Goal: Obtain resource: Obtain resource

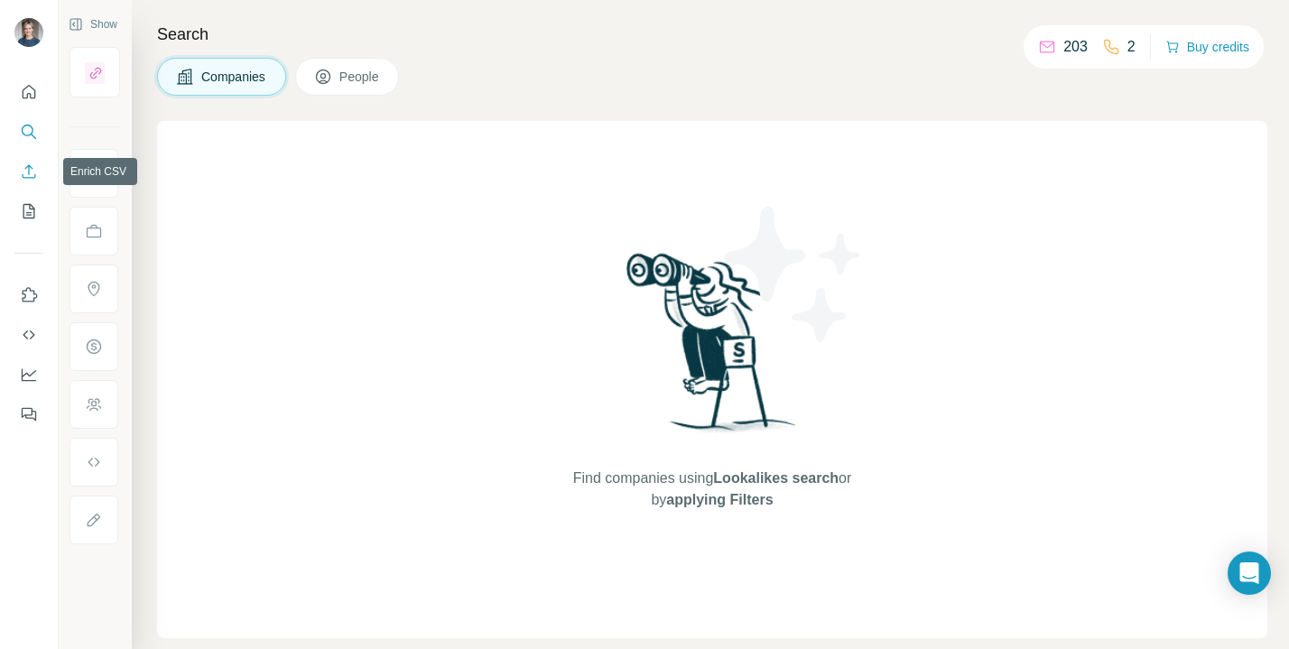
click at [31, 168] on icon "Enrich CSV" at bounding box center [29, 171] width 18 height 18
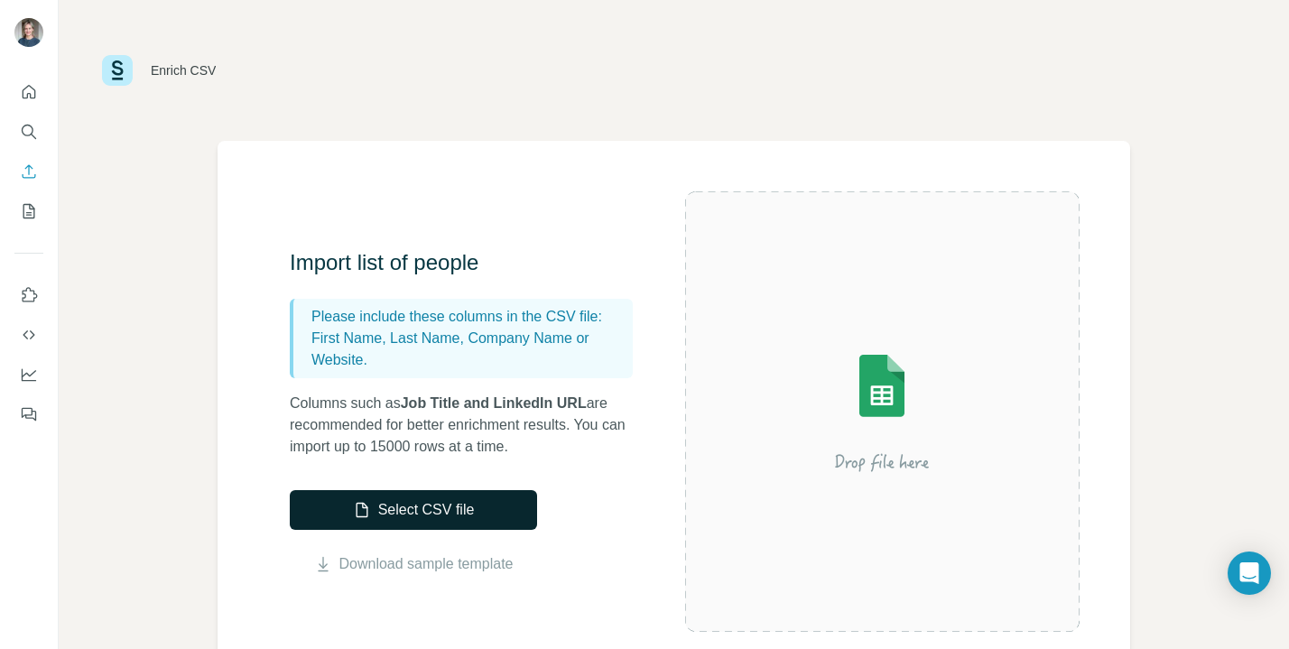
click at [433, 517] on button "Select CSV file" at bounding box center [413, 510] width 247 height 40
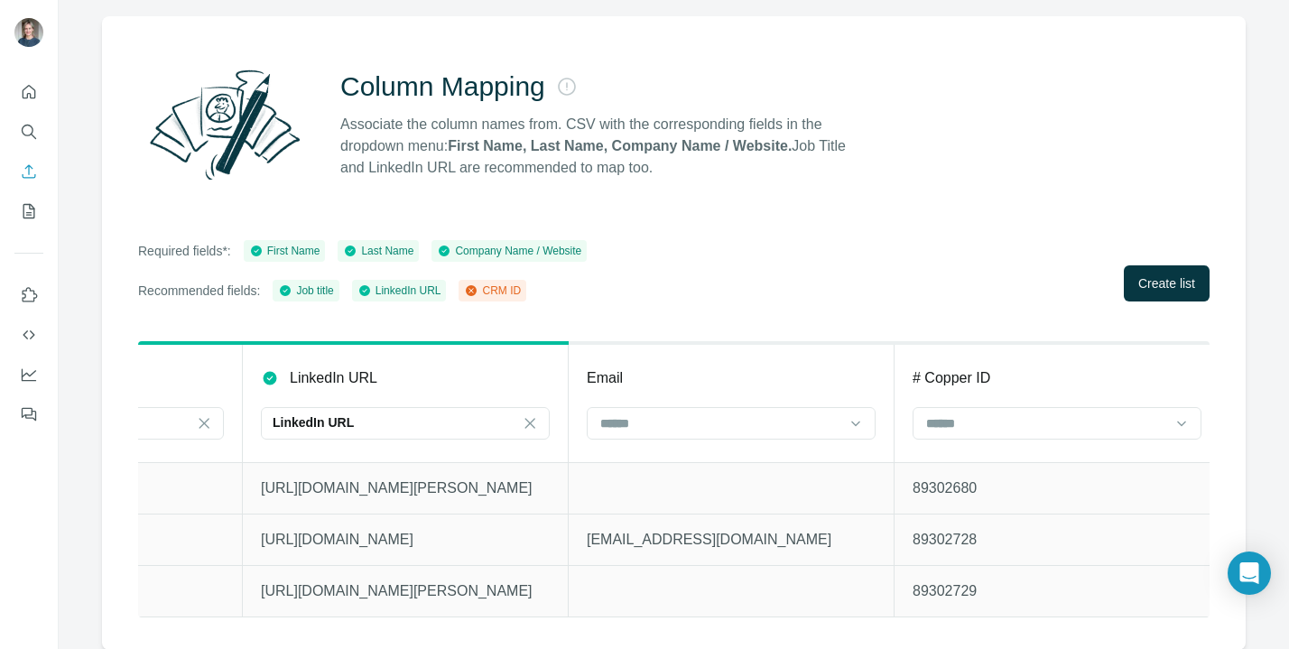
scroll to position [0, 1536]
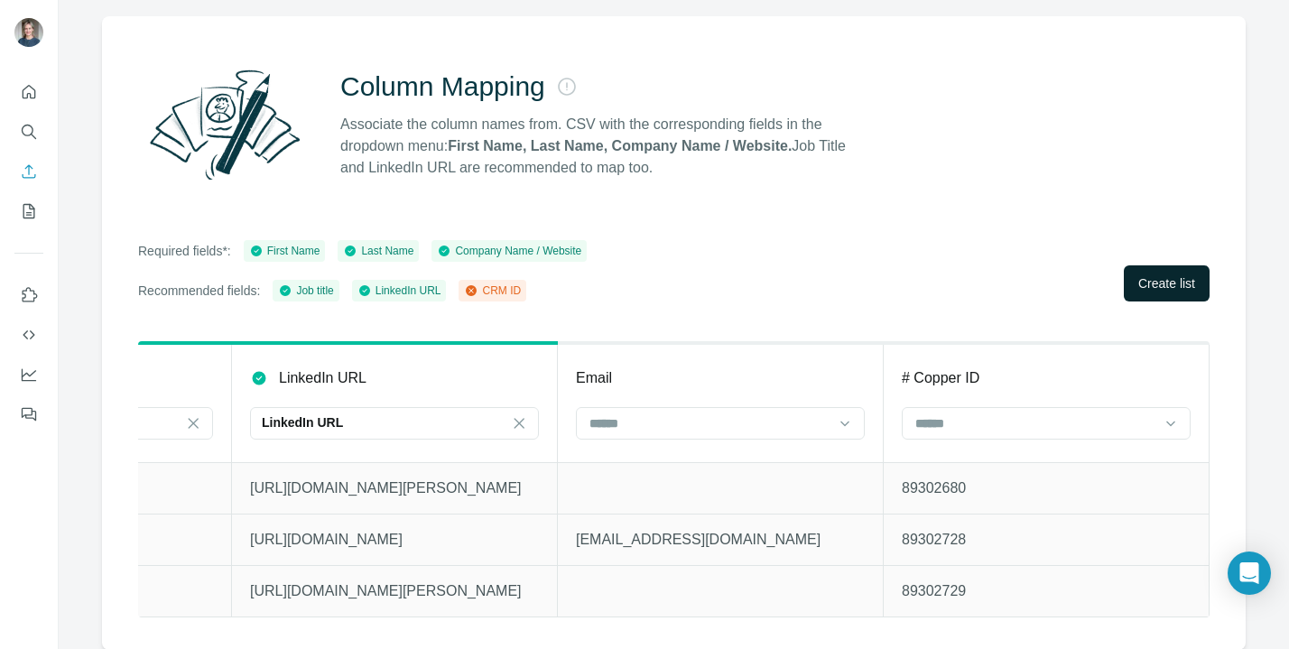
click at [1138, 291] on span "Create list" at bounding box center [1166, 283] width 57 height 18
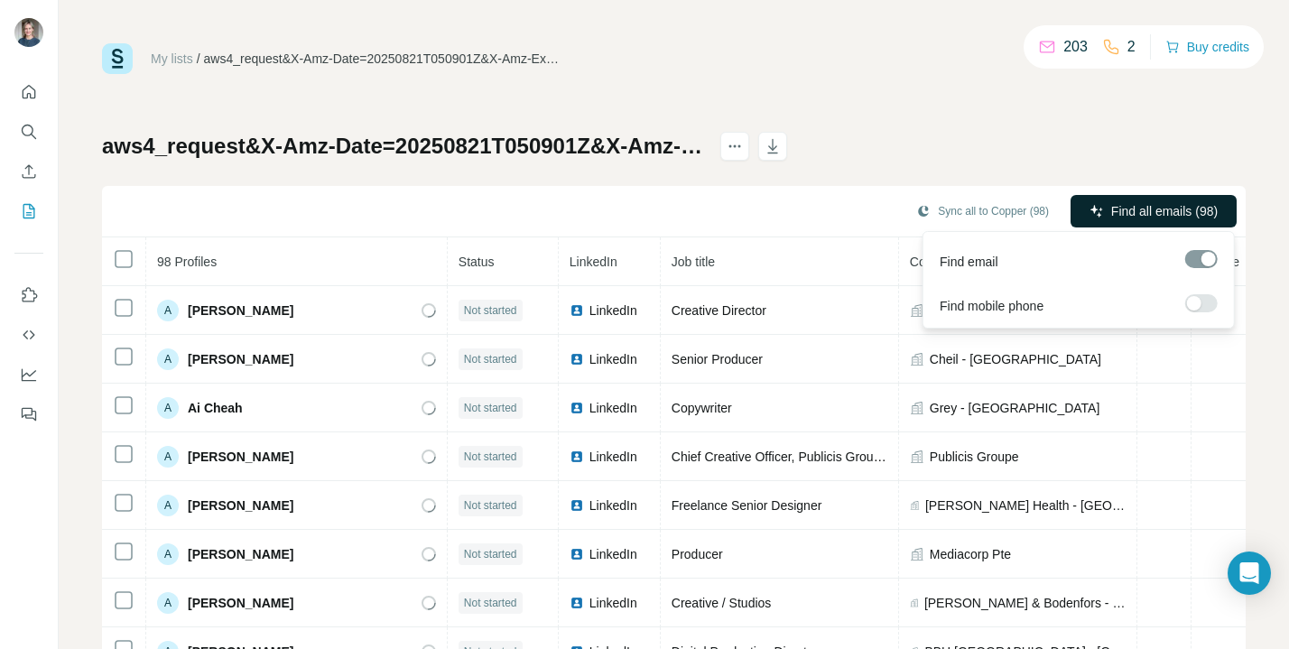
click at [1181, 215] on span "Find all emails (98)" at bounding box center [1164, 211] width 106 height 18
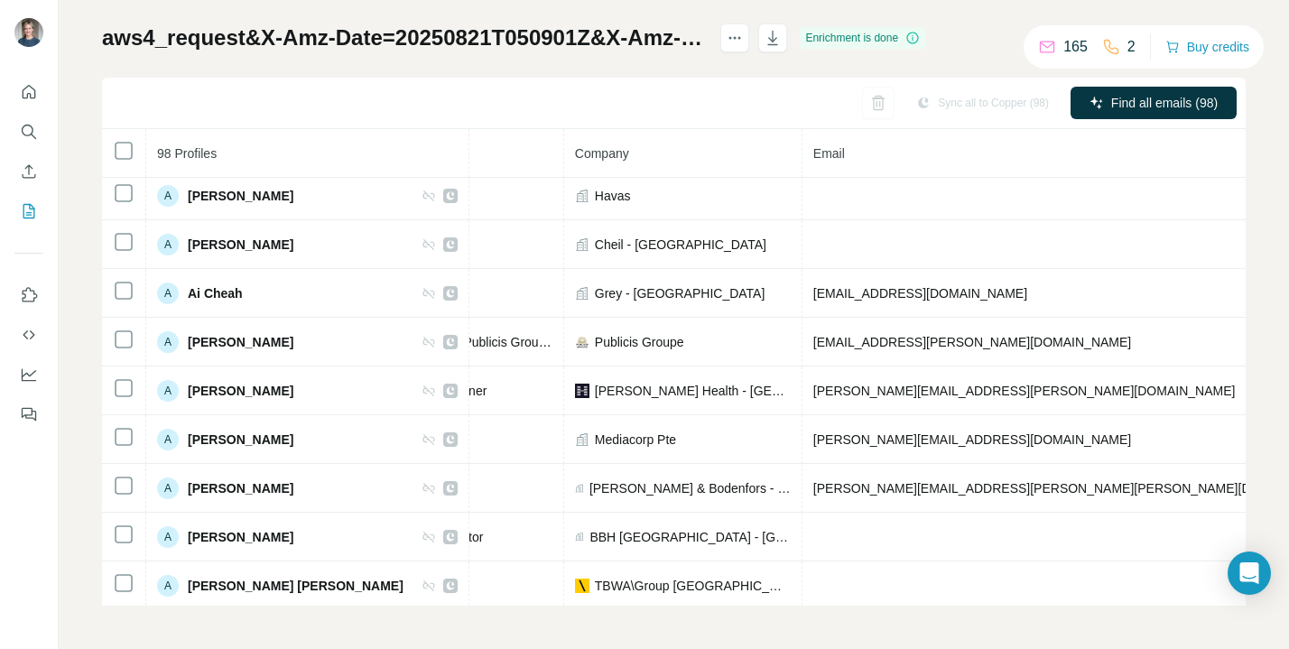
scroll to position [0, 356]
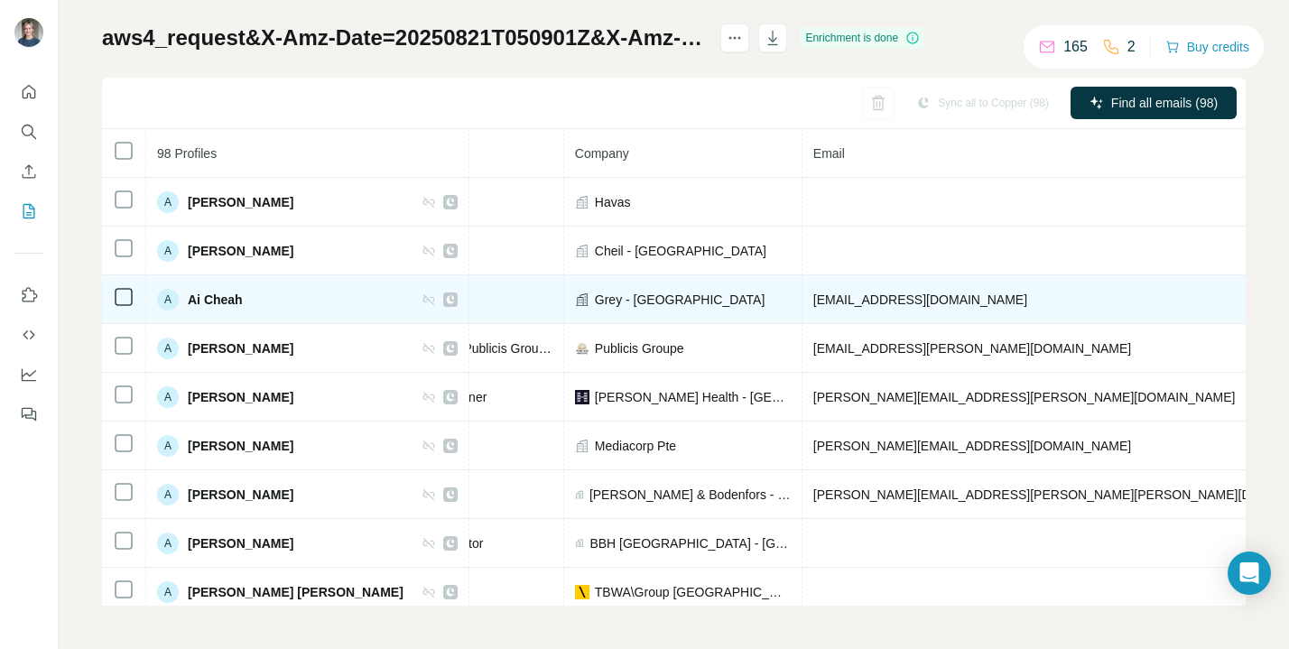
click at [895, 298] on td "[EMAIL_ADDRESS][DOMAIN_NAME]" at bounding box center [1076, 299] width 549 height 49
drag, startPoint x: 872, startPoint y: 301, endPoint x: 749, endPoint y: 299, distance: 122.7
click at [802, 299] on td "[EMAIL_ADDRESS][DOMAIN_NAME]" at bounding box center [1076, 299] width 549 height 49
copy span "[EMAIL_ADDRESS][DOMAIN_NAME]"
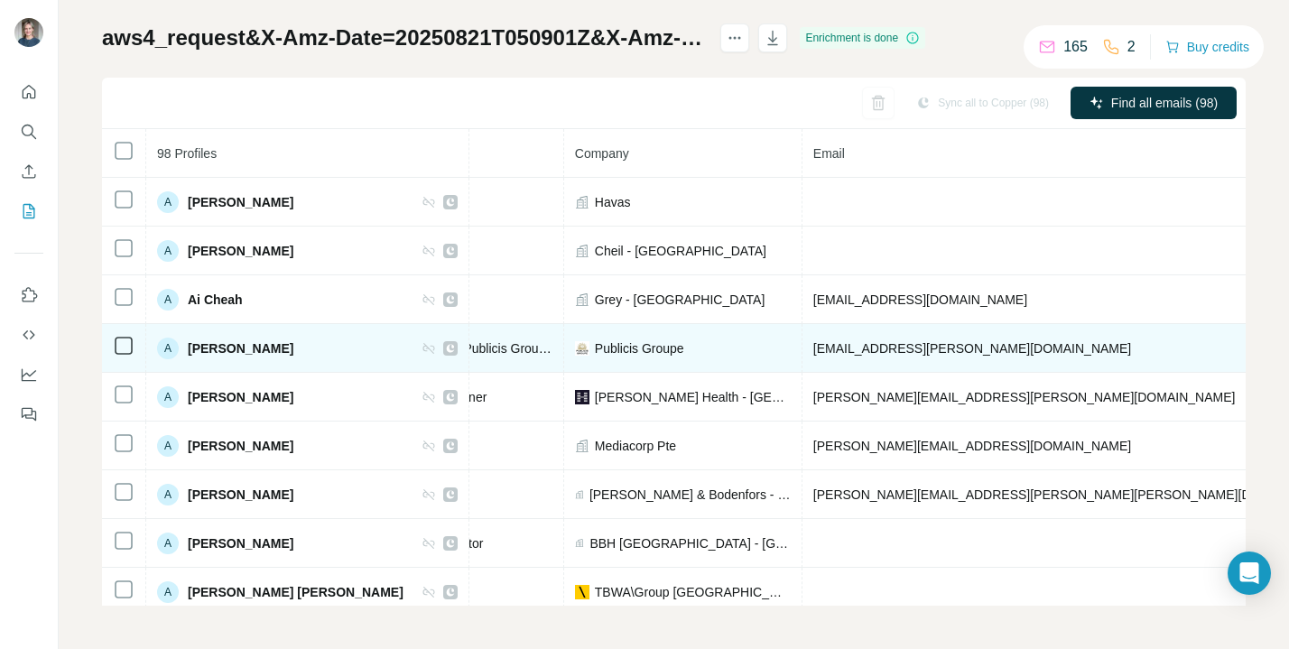
click at [884, 348] on span "[EMAIL_ADDRESS][PERSON_NAME][DOMAIN_NAME]" at bounding box center [972, 348] width 318 height 14
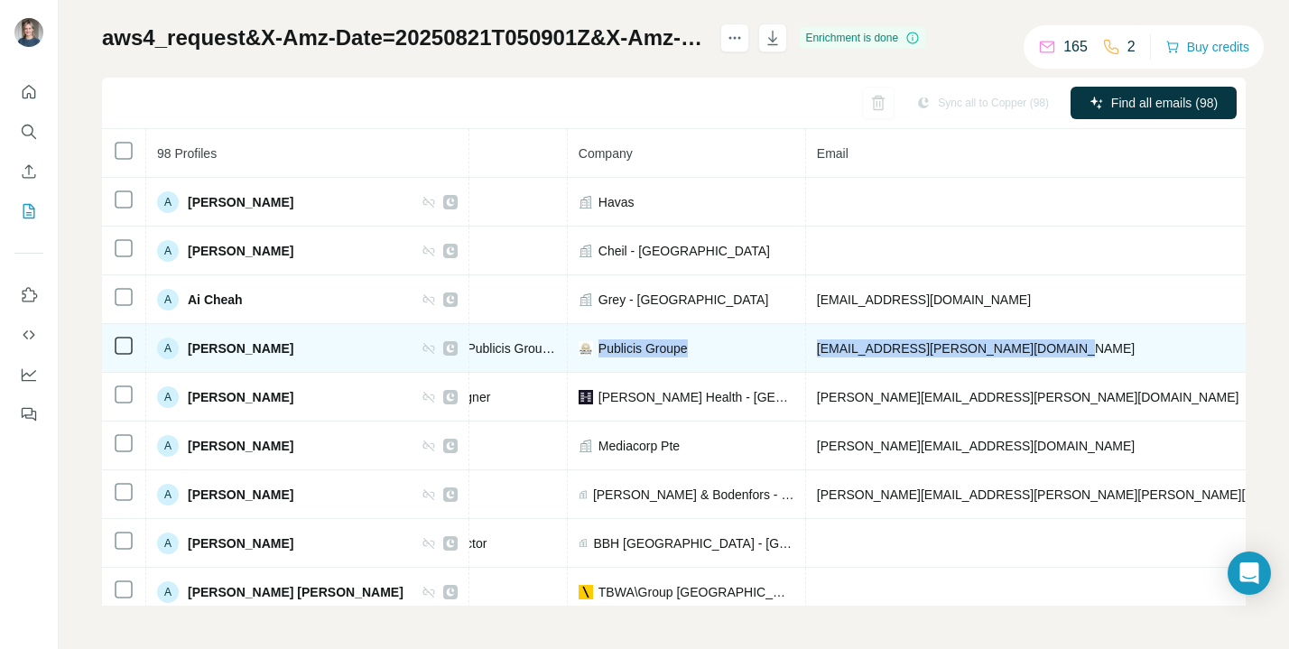
drag, startPoint x: 989, startPoint y: 347, endPoint x: 742, endPoint y: 338, distance: 247.4
click at [742, 338] on tr "A [PERSON_NAME] Email found LinkedIn Chief Creative Officer, Publicis Groupe, S…" at bounding box center [776, 348] width 2054 height 49
click at [975, 332] on td "[EMAIL_ADDRESS][PERSON_NAME][DOMAIN_NAME]" at bounding box center [1080, 348] width 549 height 49
drag, startPoint x: 992, startPoint y: 350, endPoint x: 756, endPoint y: 339, distance: 235.8
click at [806, 339] on td "[EMAIL_ADDRESS][PERSON_NAME][DOMAIN_NAME]" at bounding box center [1080, 348] width 549 height 49
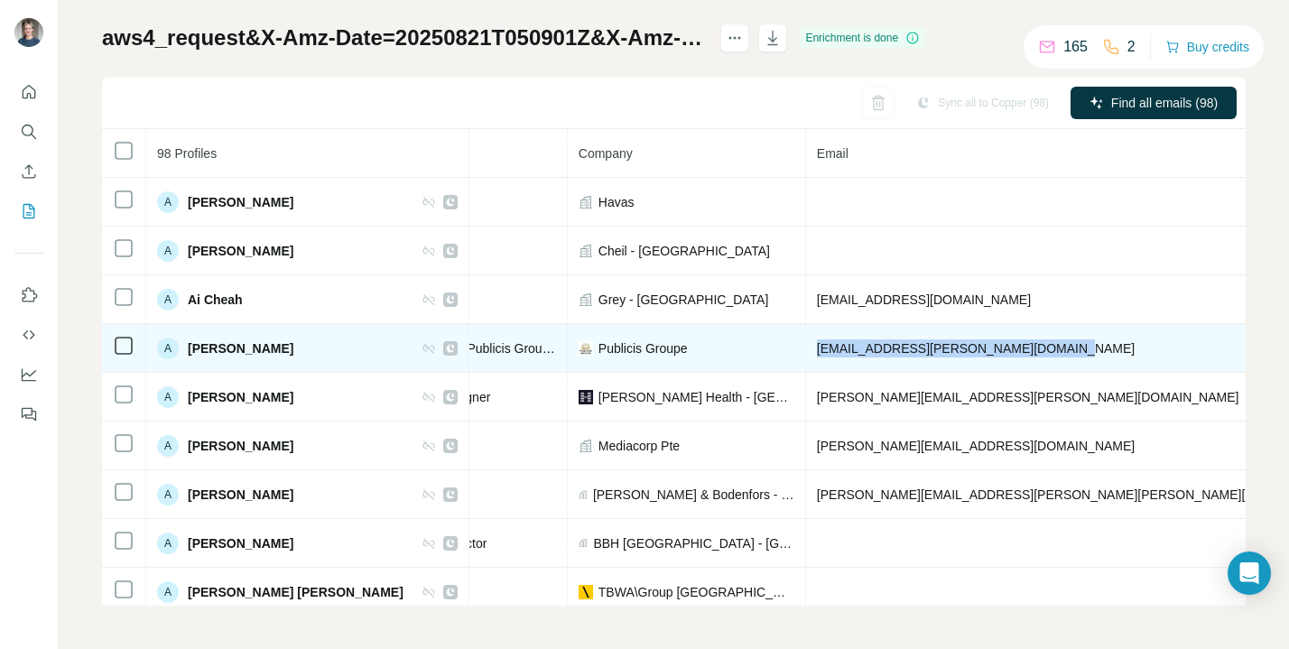
copy span "[EMAIL_ADDRESS][PERSON_NAME][DOMAIN_NAME]"
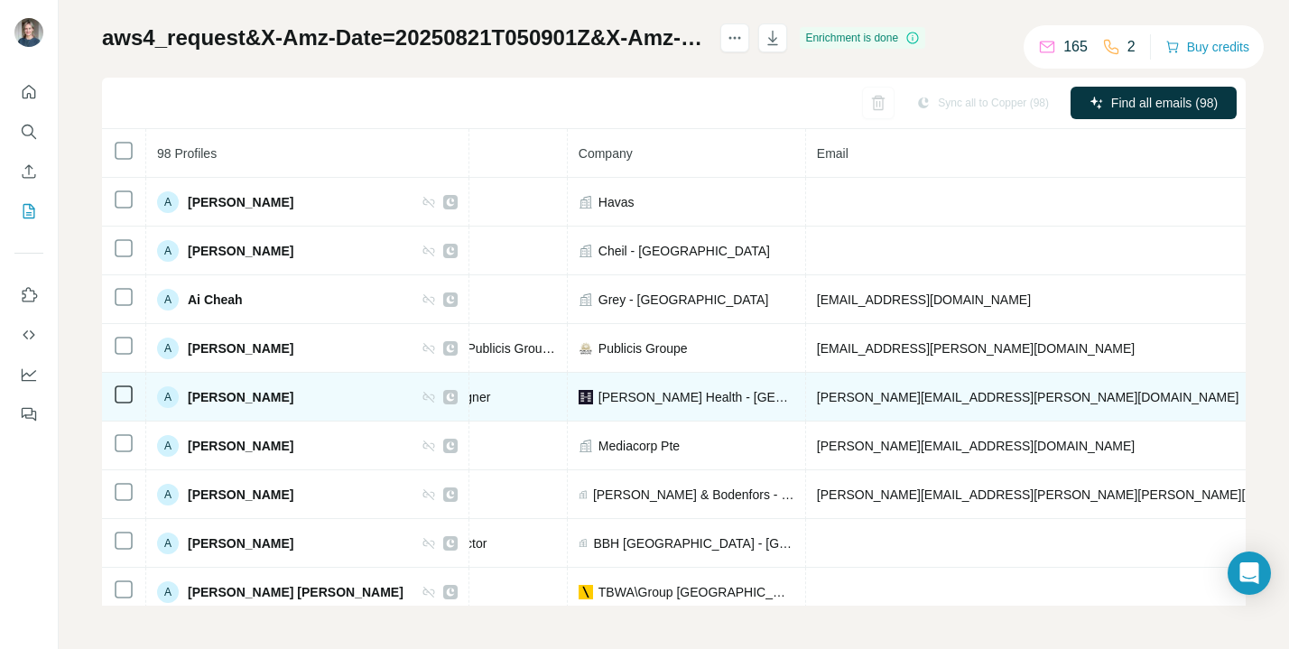
click at [923, 399] on td "[PERSON_NAME][EMAIL_ADDRESS][PERSON_NAME][DOMAIN_NAME]" at bounding box center [1080, 397] width 549 height 49
drag, startPoint x: 907, startPoint y: 395, endPoint x: 796, endPoint y: 393, distance: 111.0
click at [806, 393] on td "[PERSON_NAME][EMAIL_ADDRESS][PERSON_NAME][DOMAIN_NAME]" at bounding box center [1080, 397] width 549 height 49
drag, startPoint x: 781, startPoint y: 399, endPoint x: 920, endPoint y: 400, distance: 139.9
click at [920, 400] on td "[PERSON_NAME][EMAIL_ADDRESS][PERSON_NAME][DOMAIN_NAME]" at bounding box center [1080, 397] width 549 height 49
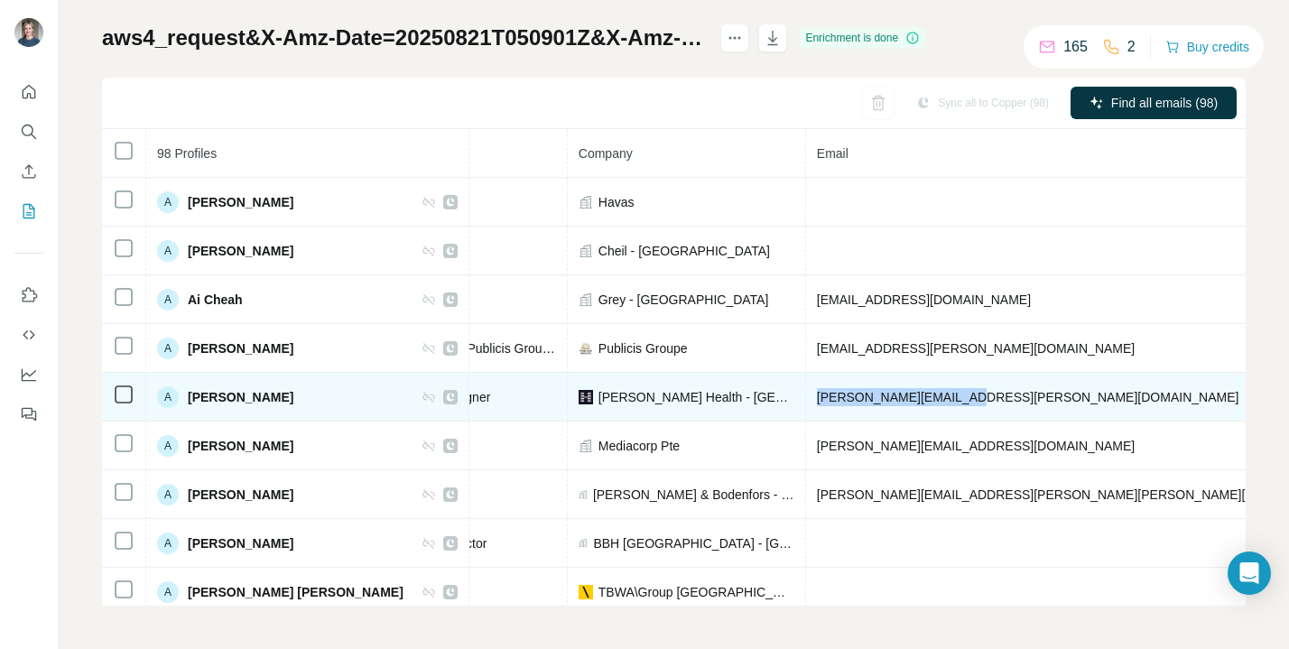
copy span "[PERSON_NAME][EMAIL_ADDRESS][PERSON_NAME][DOMAIN_NAME]"
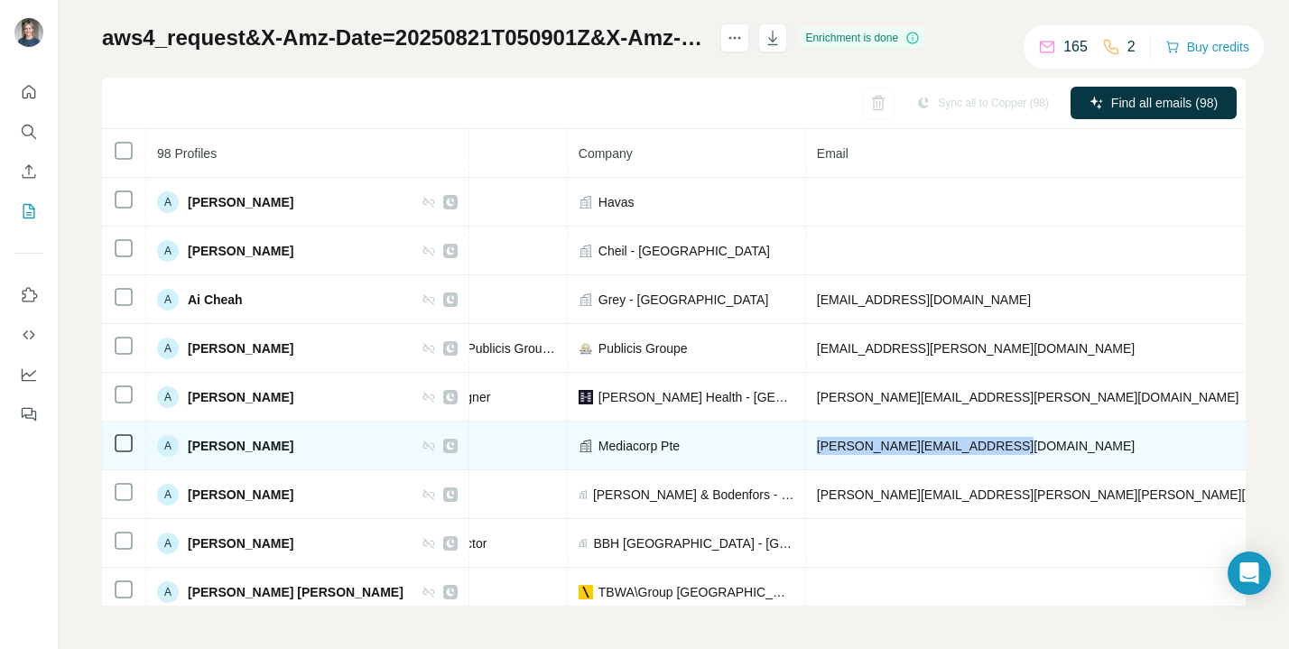
drag, startPoint x: 934, startPoint y: 446, endPoint x: 763, endPoint y: 441, distance: 170.6
click at [806, 441] on td "[PERSON_NAME][EMAIL_ADDRESS][DOMAIN_NAME]" at bounding box center [1080, 445] width 549 height 49
copy span "[PERSON_NAME][EMAIL_ADDRESS][DOMAIN_NAME]"
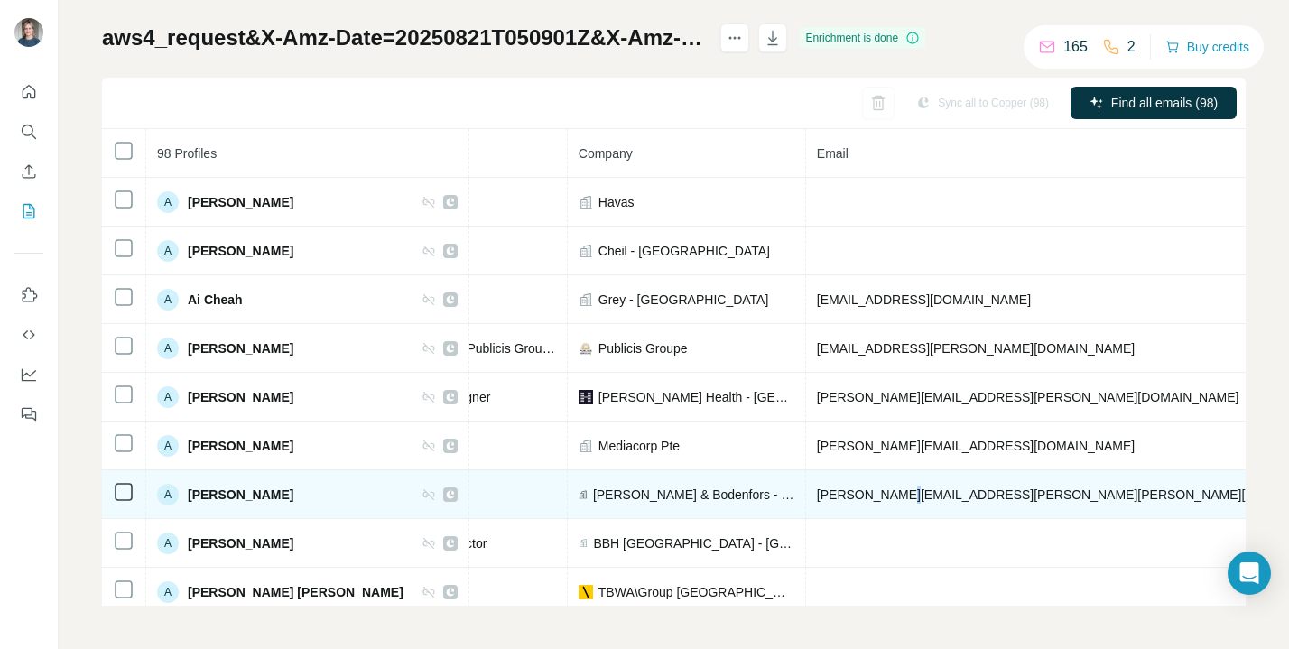
click at [837, 491] on span "[PERSON_NAME][EMAIL_ADDRESS][PERSON_NAME][PERSON_NAME][DOMAIN_NAME]" at bounding box center [1080, 494] width 526 height 14
drag, startPoint x: 763, startPoint y: 495, endPoint x: 926, endPoint y: 489, distance: 162.6
click at [926, 489] on td "[PERSON_NAME][EMAIL_ADDRESS][PERSON_NAME][PERSON_NAME][DOMAIN_NAME]" at bounding box center [1080, 494] width 549 height 49
copy span "[PERSON_NAME][EMAIL_ADDRESS][PERSON_NAME][PERSON_NAME][DOMAIN_NAME]"
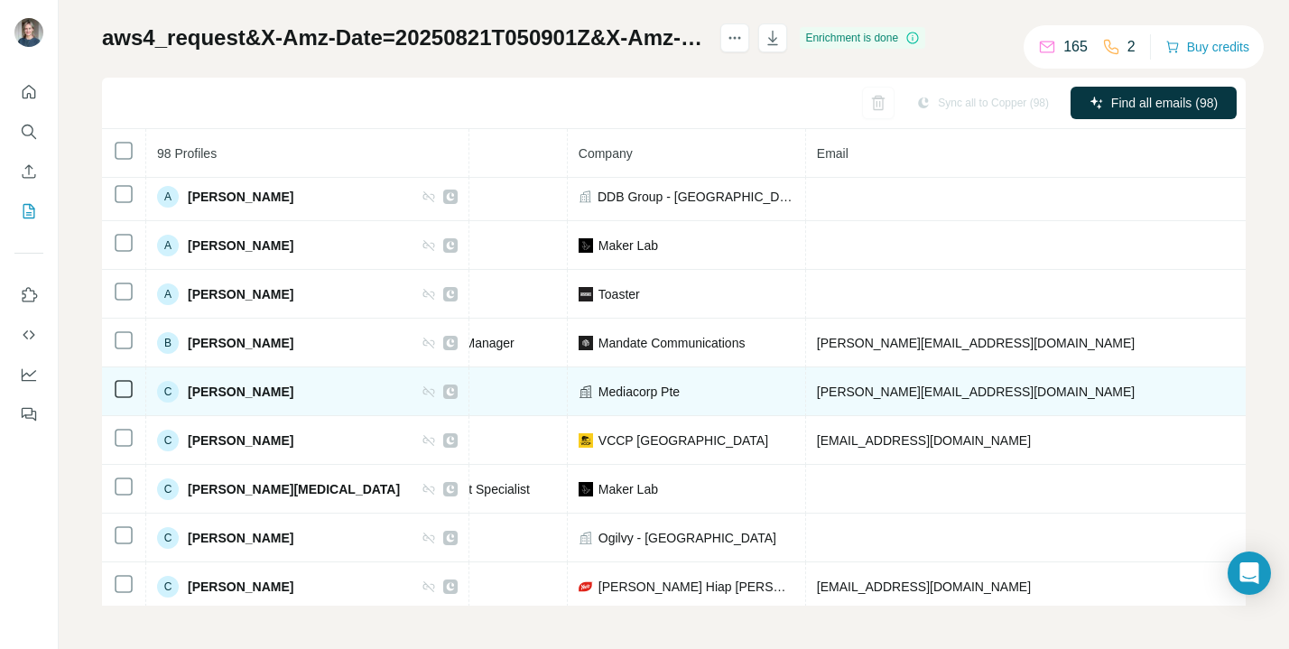
scroll to position [543, 353]
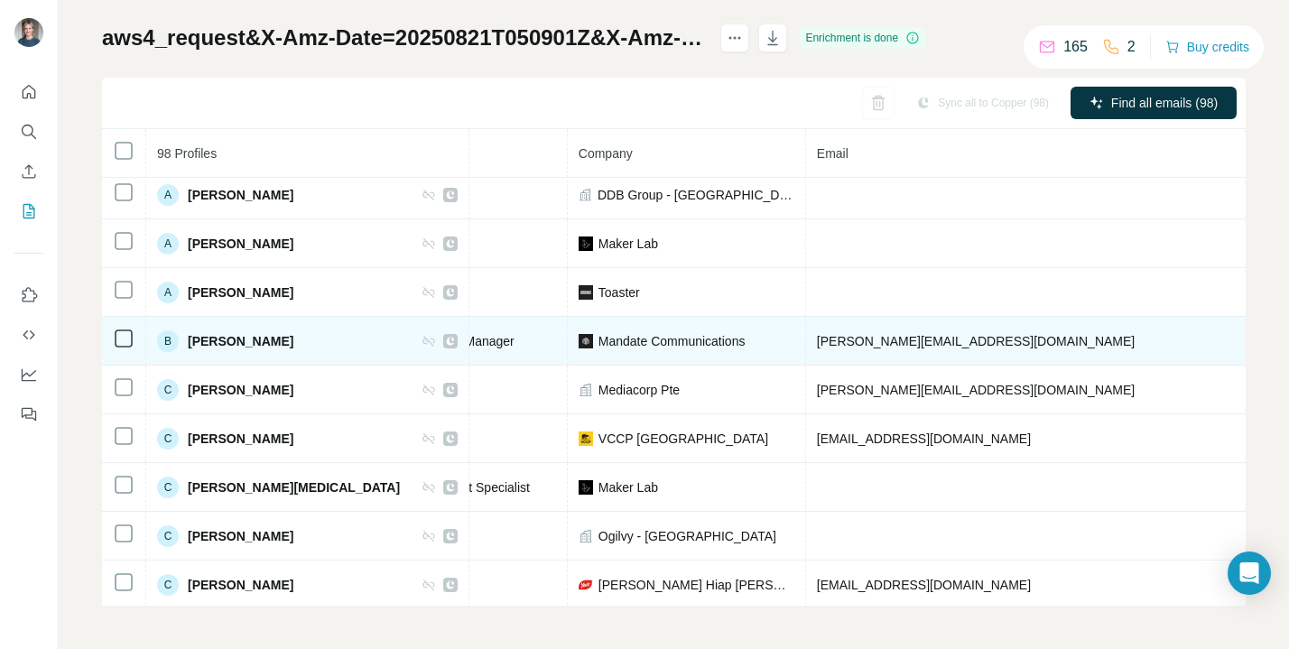
click at [914, 340] on span "[PERSON_NAME][EMAIL_ADDRESS][DOMAIN_NAME]" at bounding box center [976, 341] width 318 height 14
drag, startPoint x: 912, startPoint y: 343, endPoint x: 733, endPoint y: 345, distance: 179.6
click at [733, 345] on tr "B [PERSON_NAME] Email found LinkedIn Senior Brand Comms Manager Mandate Communi…" at bounding box center [776, 341] width 2054 height 49
copy tr "[PERSON_NAME][EMAIL_ADDRESS][DOMAIN_NAME]"
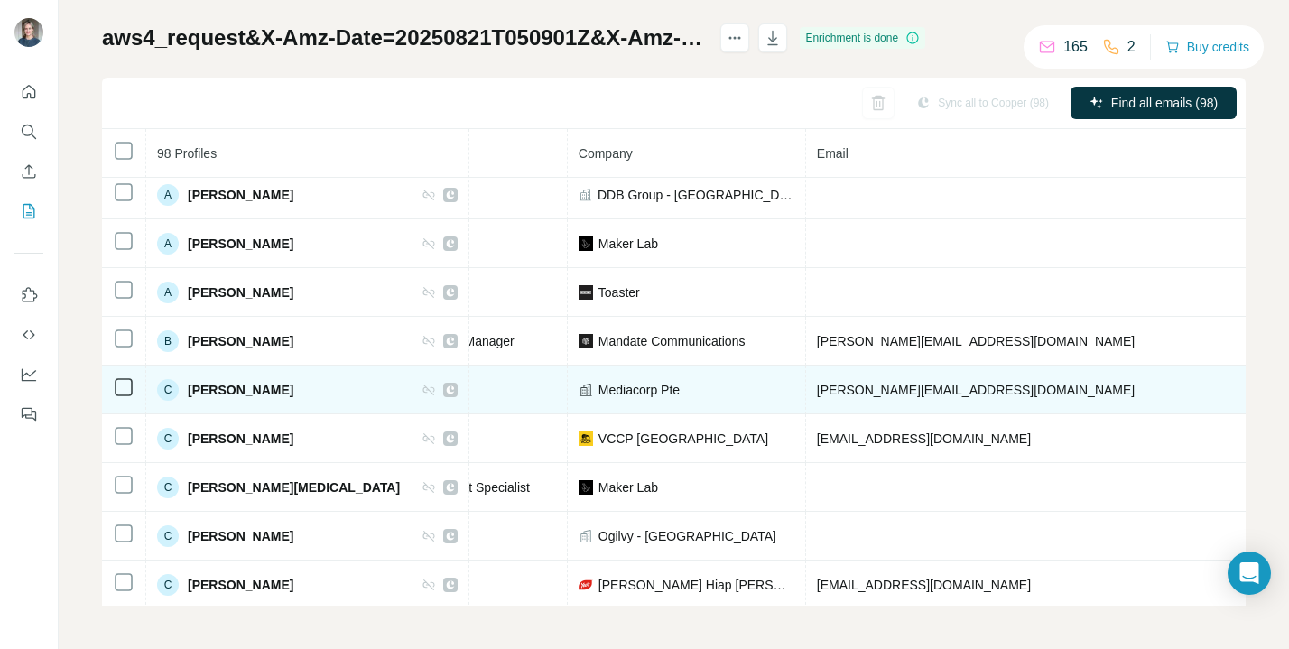
click at [958, 390] on span "[PERSON_NAME][EMAIL_ADDRESS][DOMAIN_NAME]" at bounding box center [976, 390] width 318 height 14
copy span "[PERSON_NAME][EMAIL_ADDRESS][DOMAIN_NAME]"
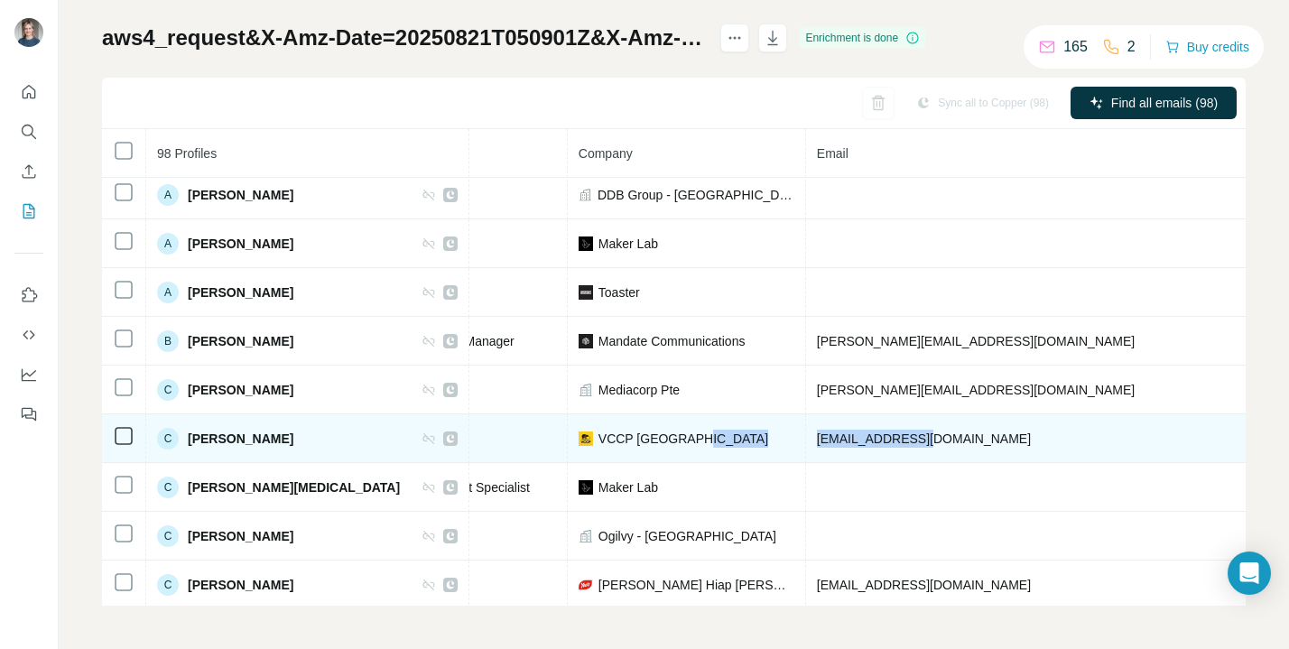
drag, startPoint x: 874, startPoint y: 440, endPoint x: 748, endPoint y: 434, distance: 126.5
click at [748, 434] on tr "C [PERSON_NAME] Email found LinkedIn Business Director VCCP Singapore [EMAIL_AD…" at bounding box center [776, 438] width 2054 height 49
copy tr "[EMAIL_ADDRESS][DOMAIN_NAME]"
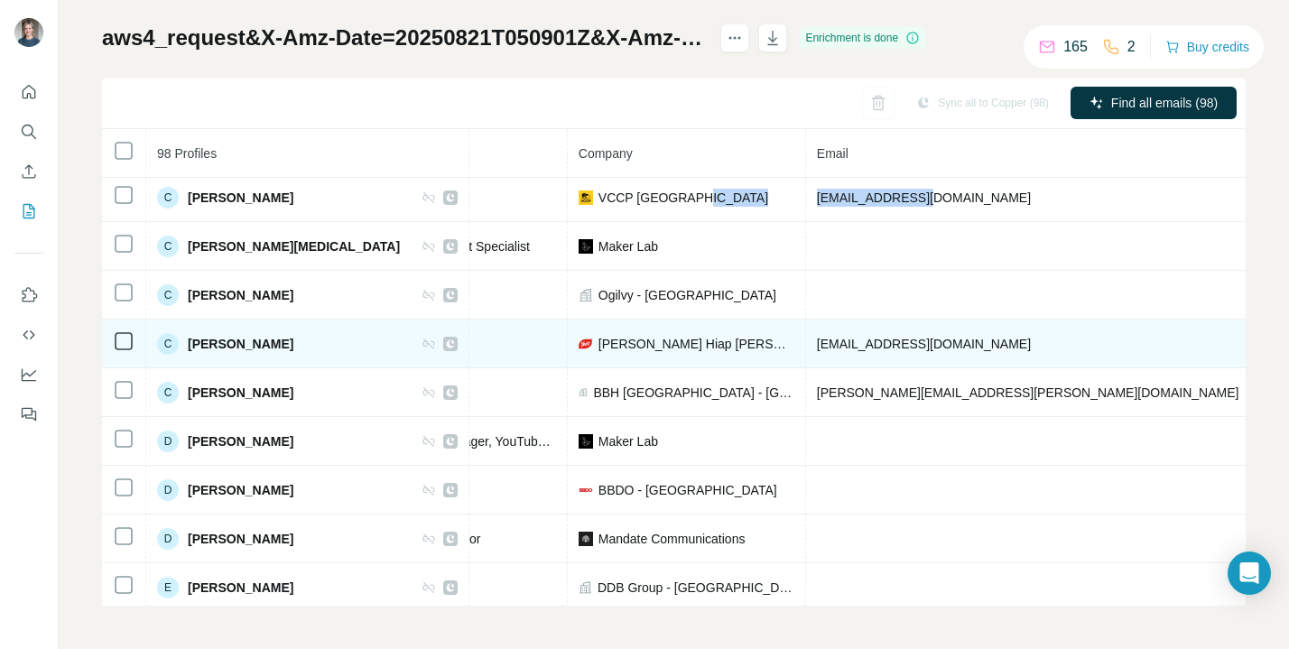
scroll to position [786, 353]
click at [907, 344] on span "[EMAIL_ADDRESS][DOMAIN_NAME]" at bounding box center [924, 342] width 214 height 14
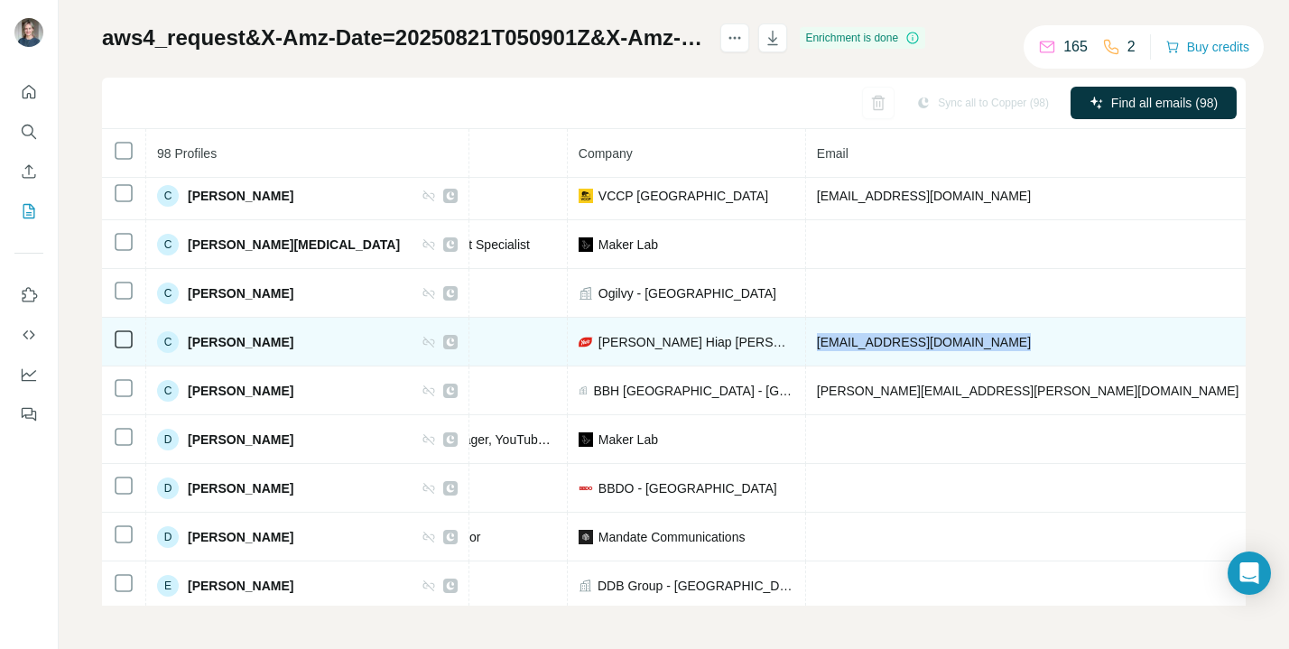
click at [907, 344] on span "[EMAIL_ADDRESS][DOMAIN_NAME]" at bounding box center [924, 342] width 214 height 14
copy span "[EMAIL_ADDRESS][DOMAIN_NAME]"
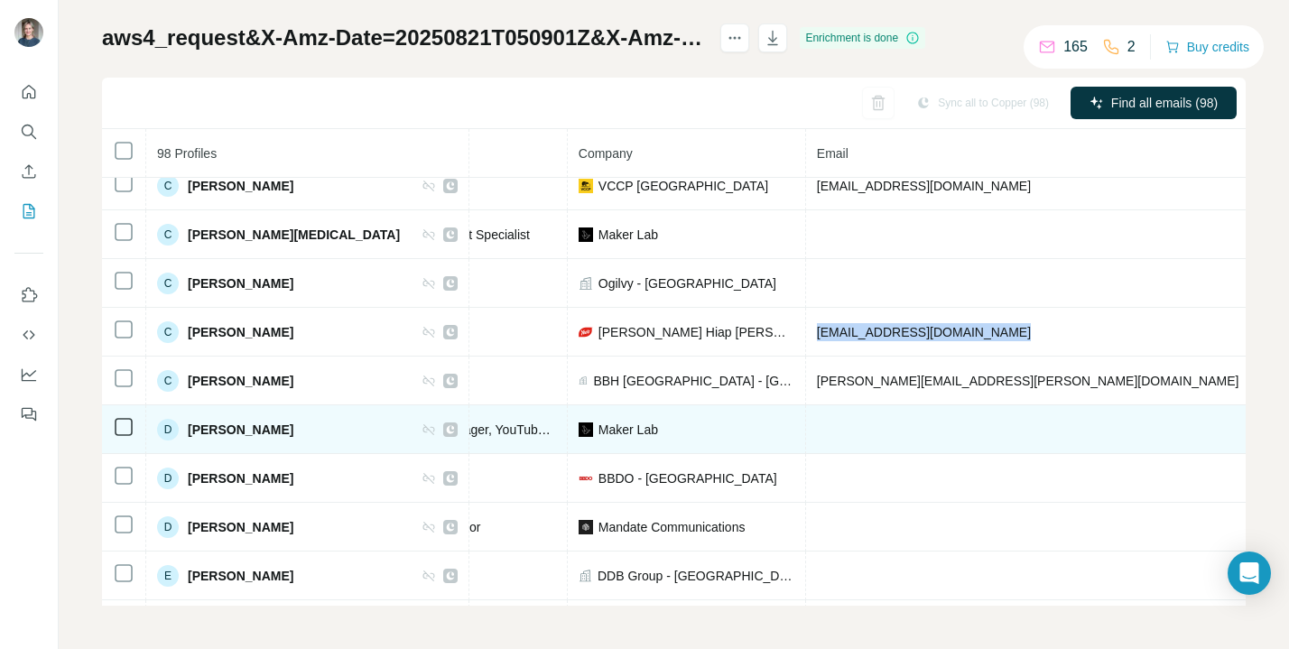
scroll to position [797, 353]
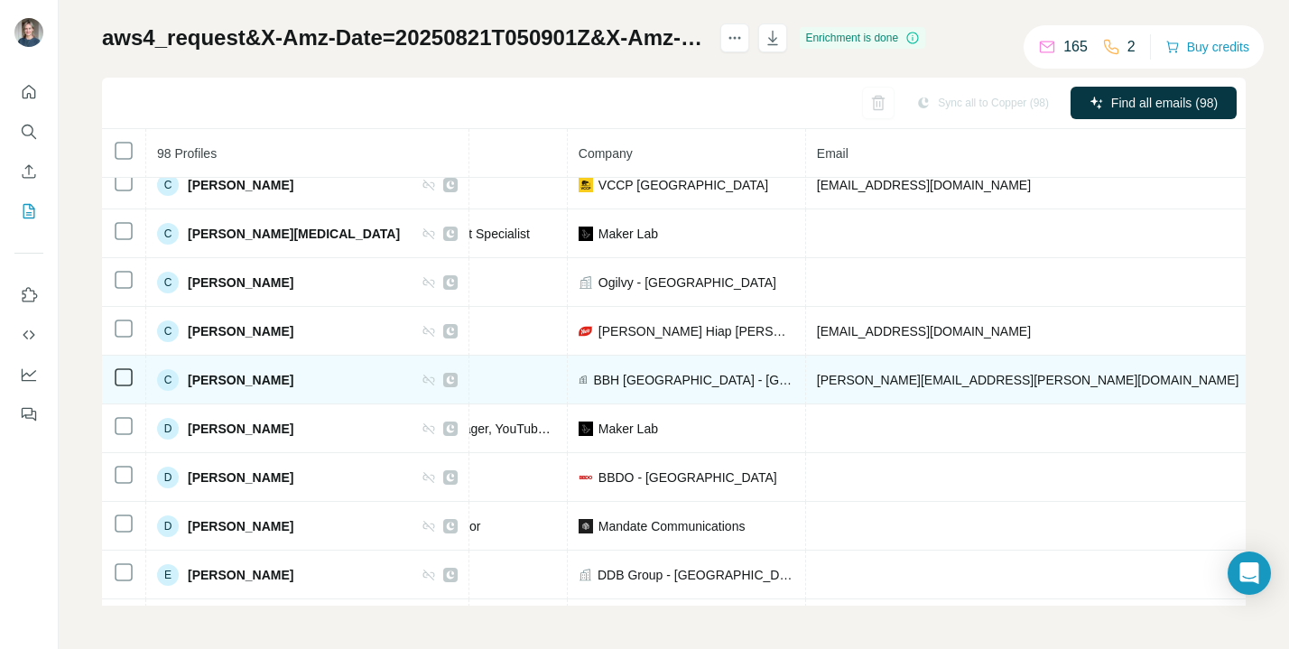
click at [817, 379] on span "[PERSON_NAME][EMAIL_ADDRESS][PERSON_NAME][DOMAIN_NAME]" at bounding box center [1028, 380] width 422 height 14
copy span "[PERSON_NAME][EMAIL_ADDRESS][PERSON_NAME][DOMAIN_NAME]"
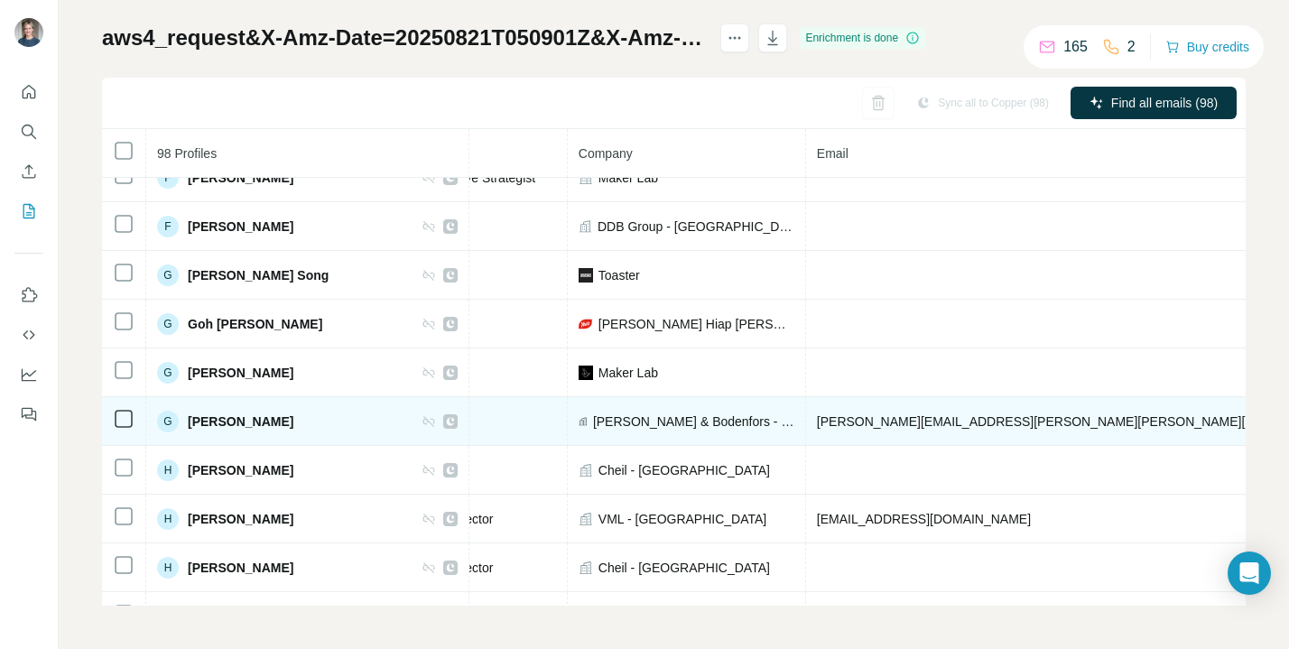
scroll to position [1394, 353]
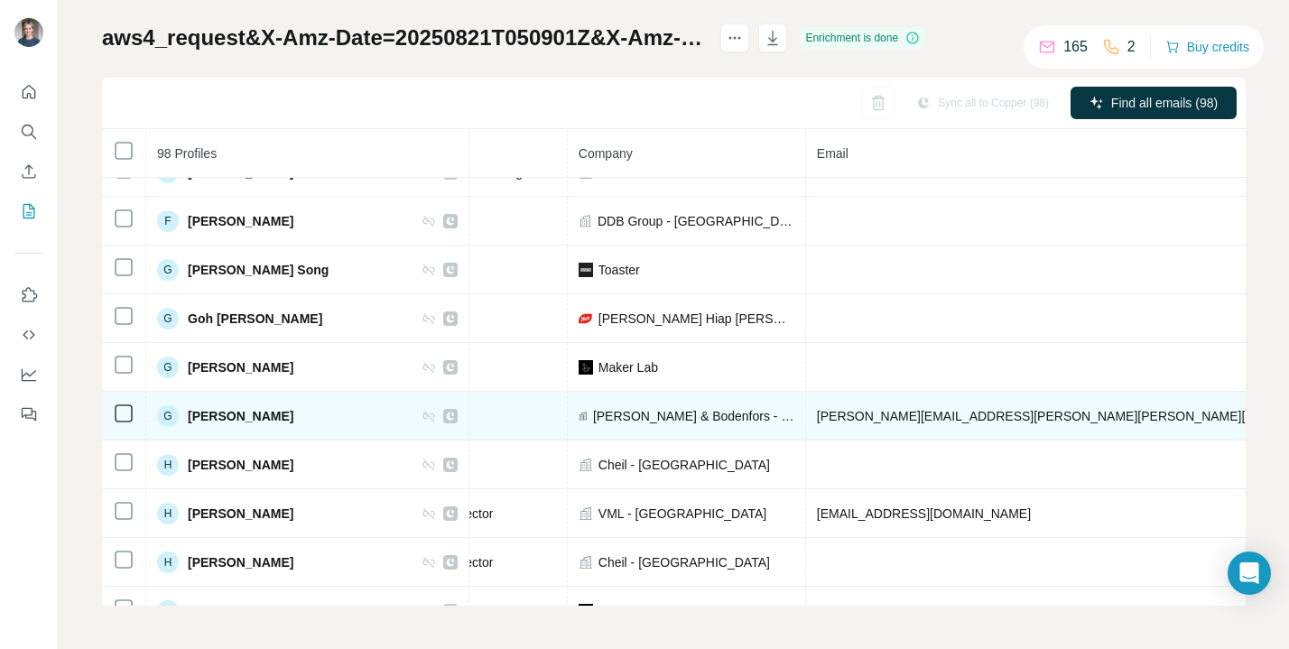
click at [964, 416] on td "[PERSON_NAME][EMAIL_ADDRESS][PERSON_NAME][PERSON_NAME][DOMAIN_NAME]" at bounding box center [1080, 416] width 549 height 49
click at [960, 418] on span "[PERSON_NAME][EMAIL_ADDRESS][PERSON_NAME][PERSON_NAME][DOMAIN_NAME]" at bounding box center [1080, 416] width 526 height 14
click at [960, 418] on span "[PERSON_NAME][EMAIL_ADDRESS][PERSON_NAME][PERSON_NAME][DOMAIN_NAME]" at bounding box center [1081, 416] width 526 height 14
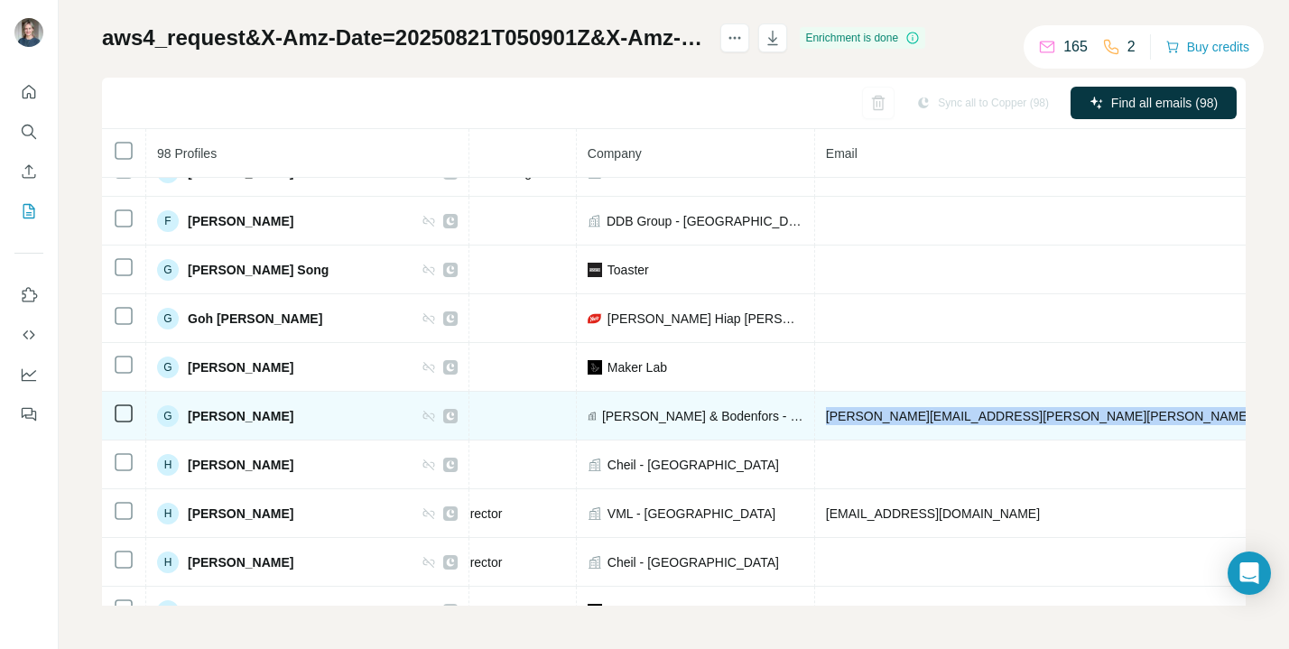
click at [960, 418] on span "[PERSON_NAME][EMAIL_ADDRESS][PERSON_NAME][PERSON_NAME][DOMAIN_NAME]" at bounding box center [1089, 416] width 526 height 14
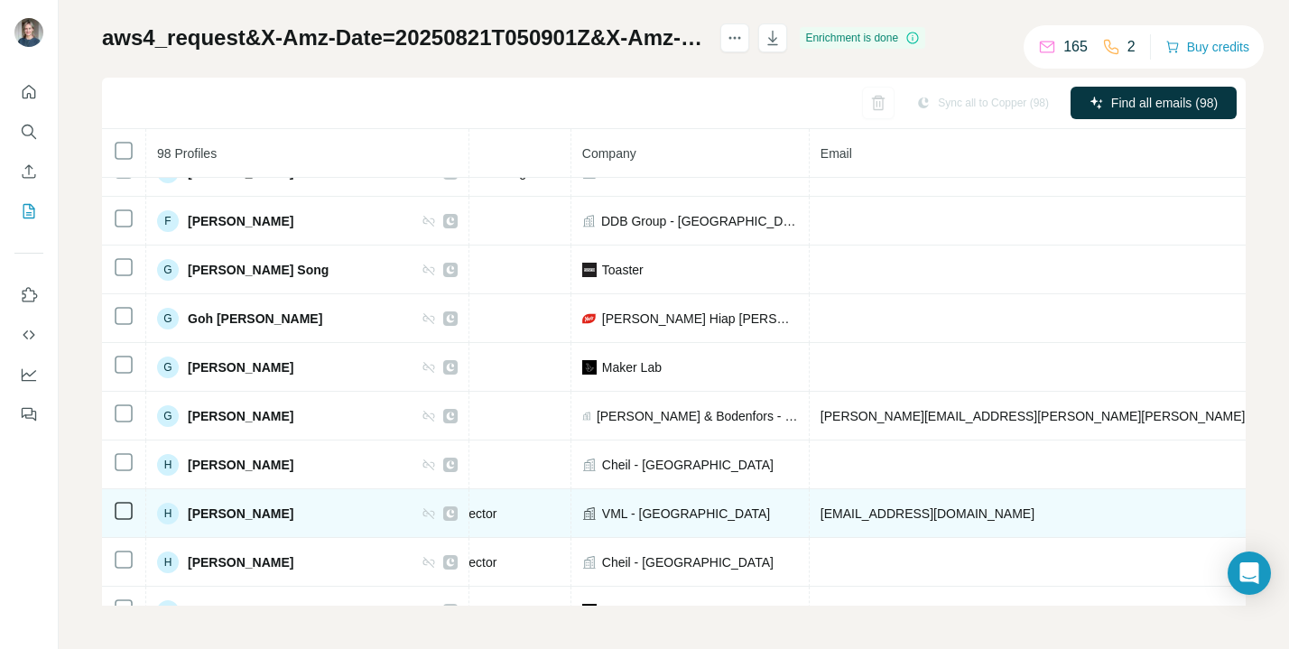
click at [955, 518] on span "[EMAIL_ADDRESS][DOMAIN_NAME]" at bounding box center [927, 513] width 214 height 14
click at [954, 518] on span "[EMAIL_ADDRESS][DOMAIN_NAME]" at bounding box center [927, 513] width 214 height 14
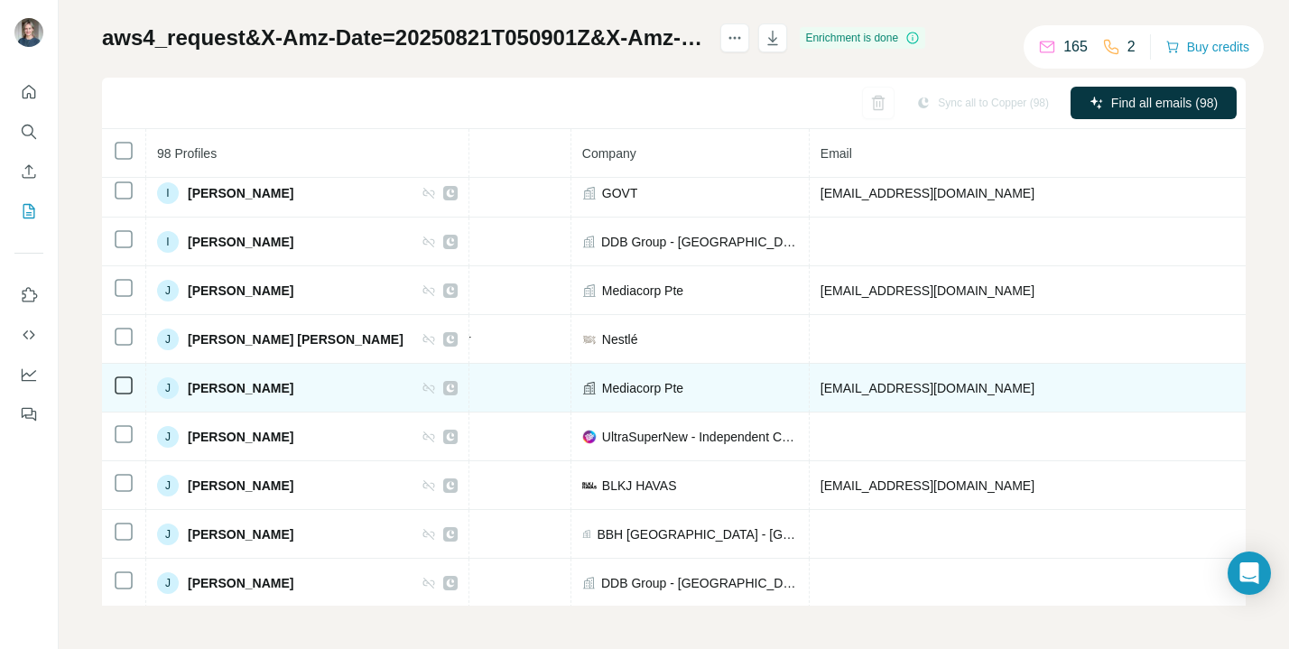
scroll to position [1864, 349]
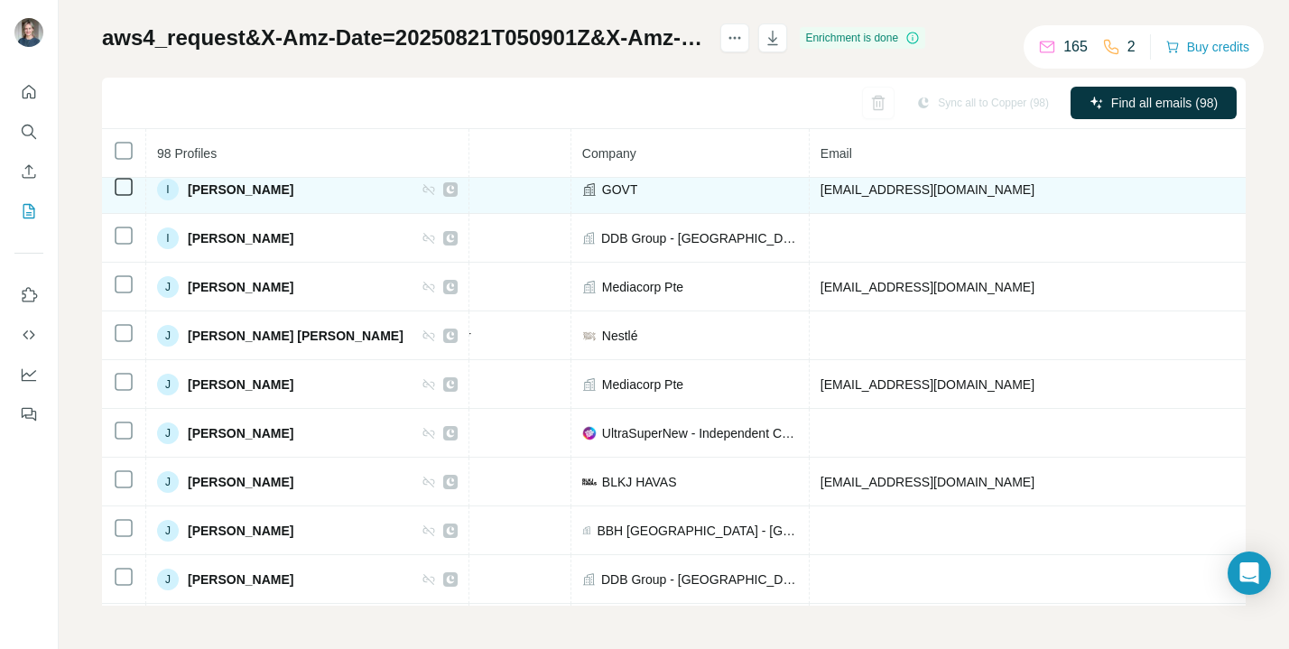
click at [934, 190] on span "[EMAIL_ADDRESS][DOMAIN_NAME]" at bounding box center [927, 189] width 214 height 14
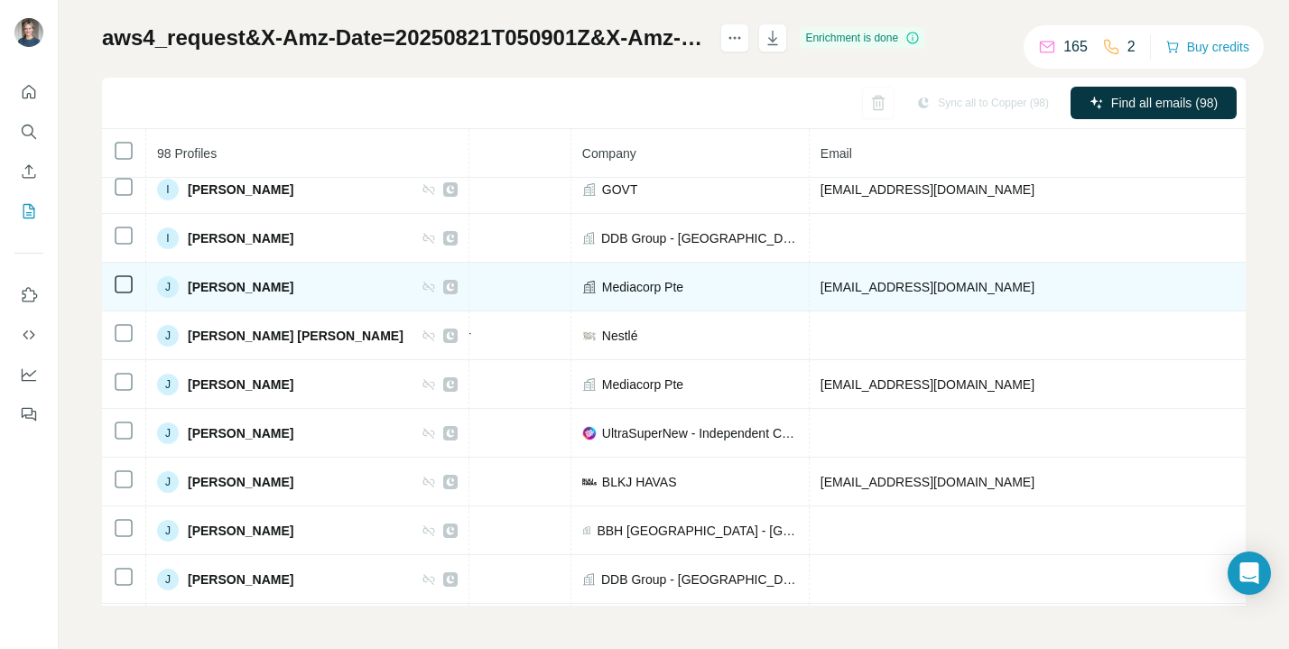
click at [860, 284] on span "[EMAIL_ADDRESS][DOMAIN_NAME]" at bounding box center [927, 287] width 214 height 14
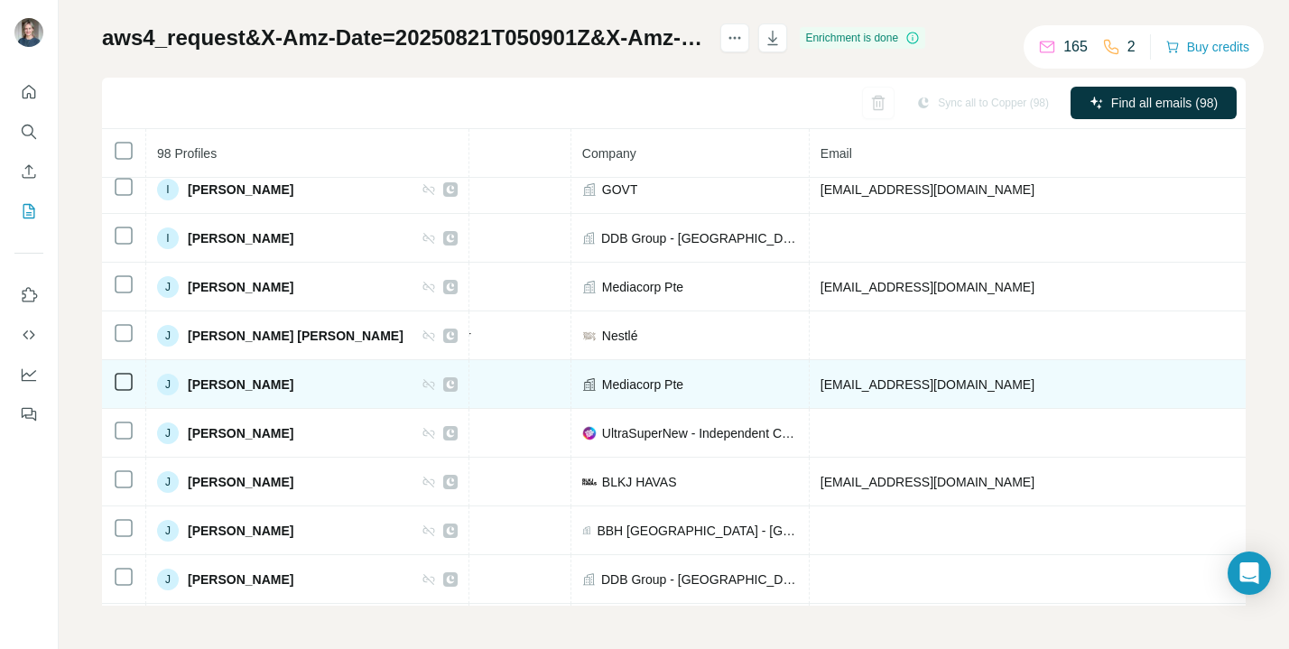
click at [888, 377] on span "[EMAIL_ADDRESS][DOMAIN_NAME]" at bounding box center [927, 384] width 214 height 14
click at [882, 389] on span "[EMAIL_ADDRESS][DOMAIN_NAME]" at bounding box center [927, 384] width 214 height 14
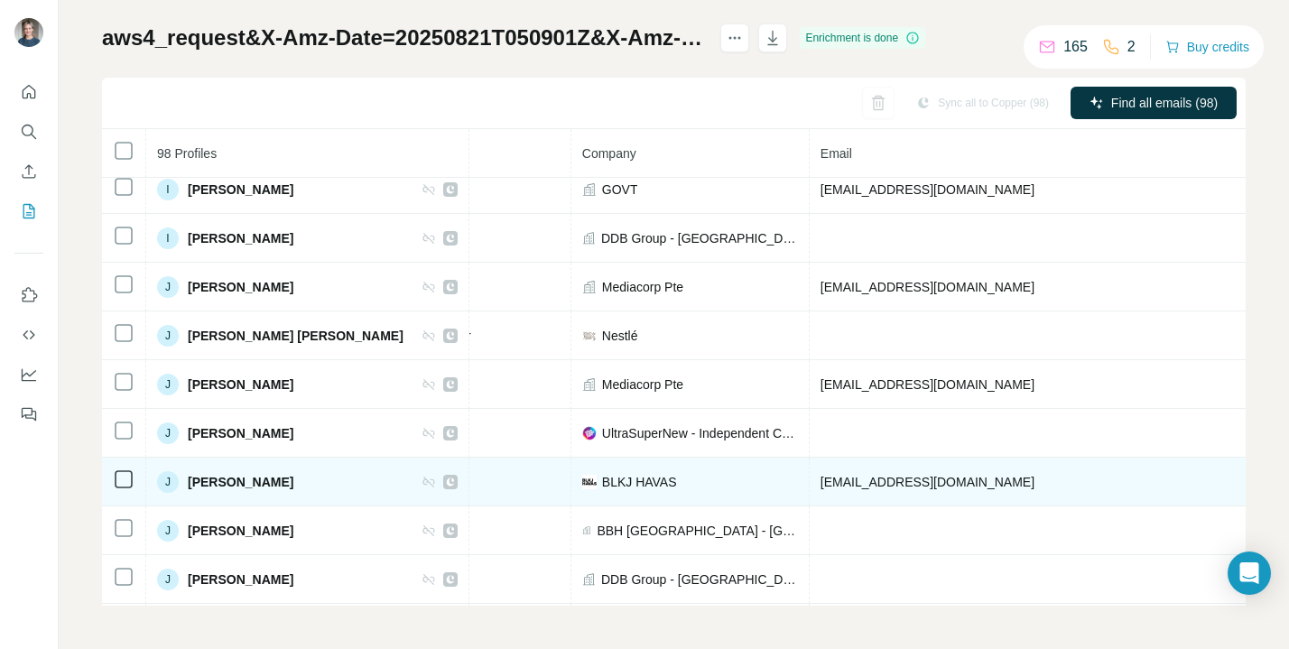
click at [820, 485] on span "[EMAIL_ADDRESS][DOMAIN_NAME]" at bounding box center [927, 482] width 214 height 14
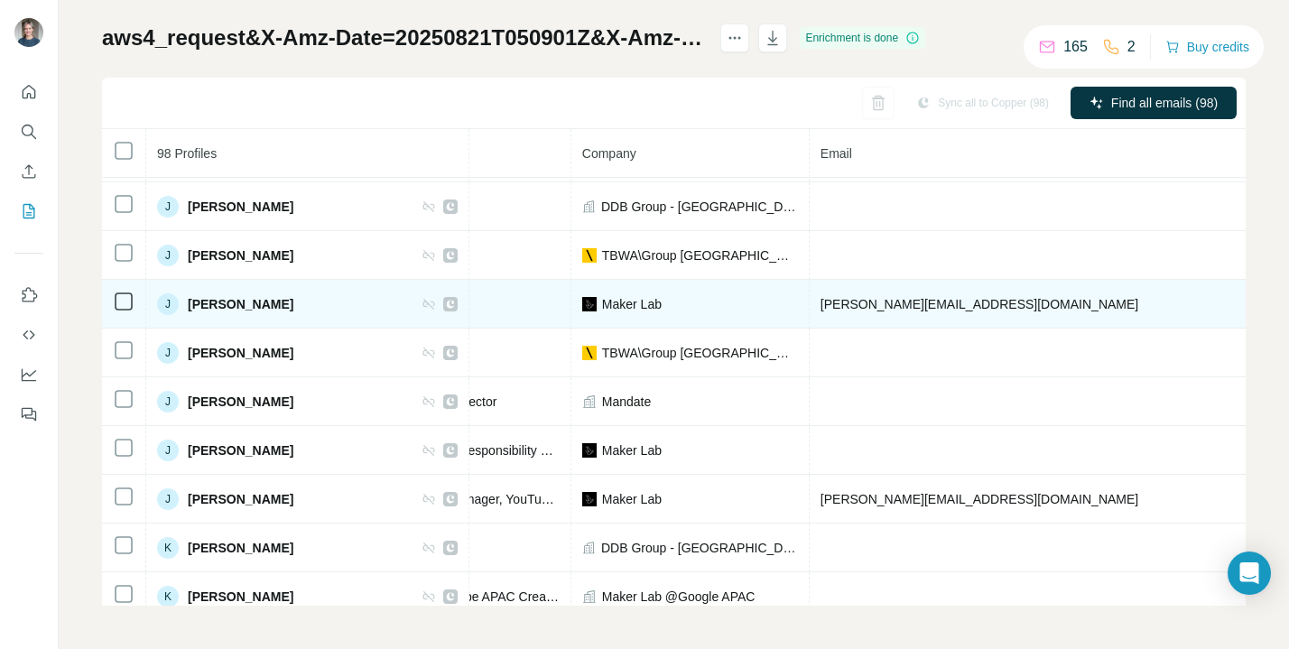
scroll to position [2239, 349]
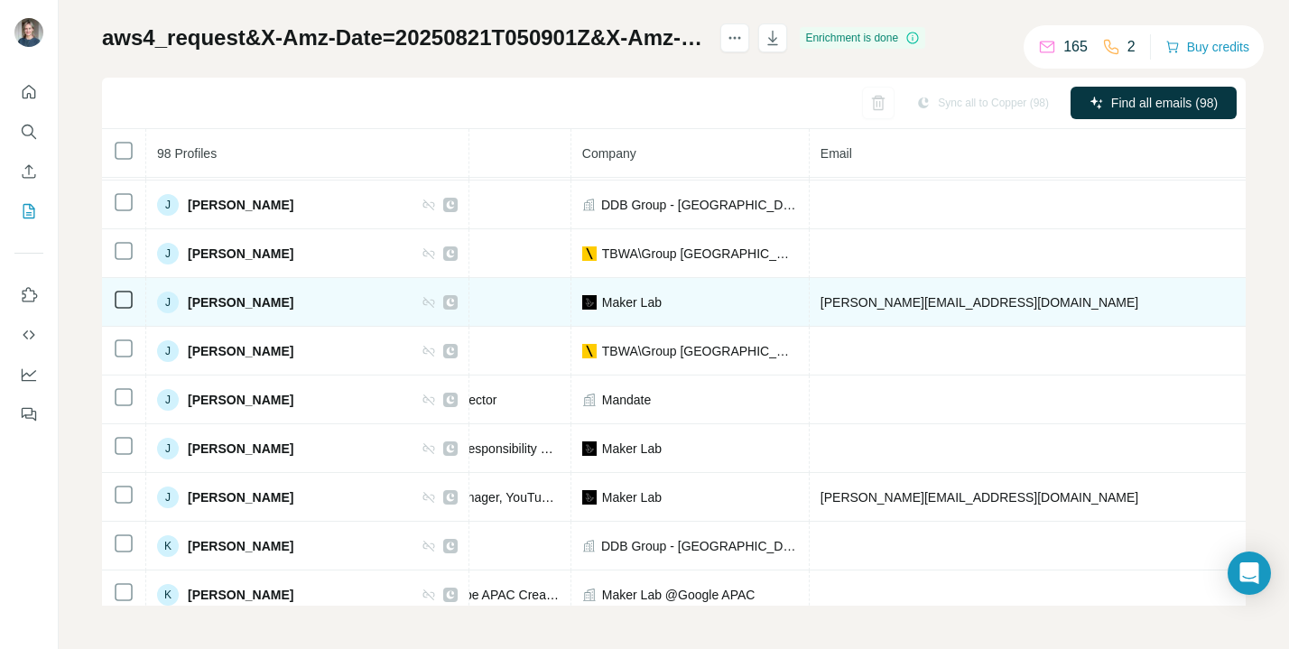
click at [852, 295] on span "[PERSON_NAME][EMAIL_ADDRESS][DOMAIN_NAME]" at bounding box center [979, 302] width 318 height 14
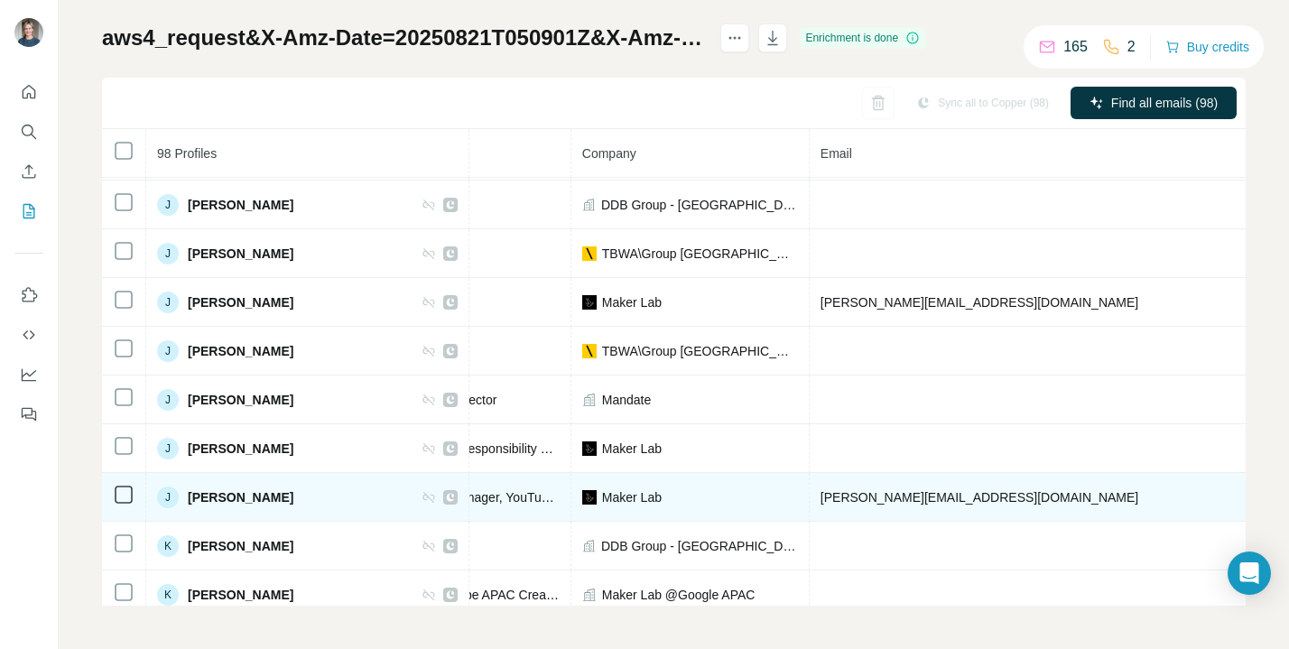
click at [852, 493] on span "[PERSON_NAME][EMAIL_ADDRESS][DOMAIN_NAME]" at bounding box center [979, 497] width 318 height 14
click at [852, 494] on span "[PERSON_NAME][EMAIL_ADDRESS][DOMAIN_NAME]" at bounding box center [979, 497] width 318 height 14
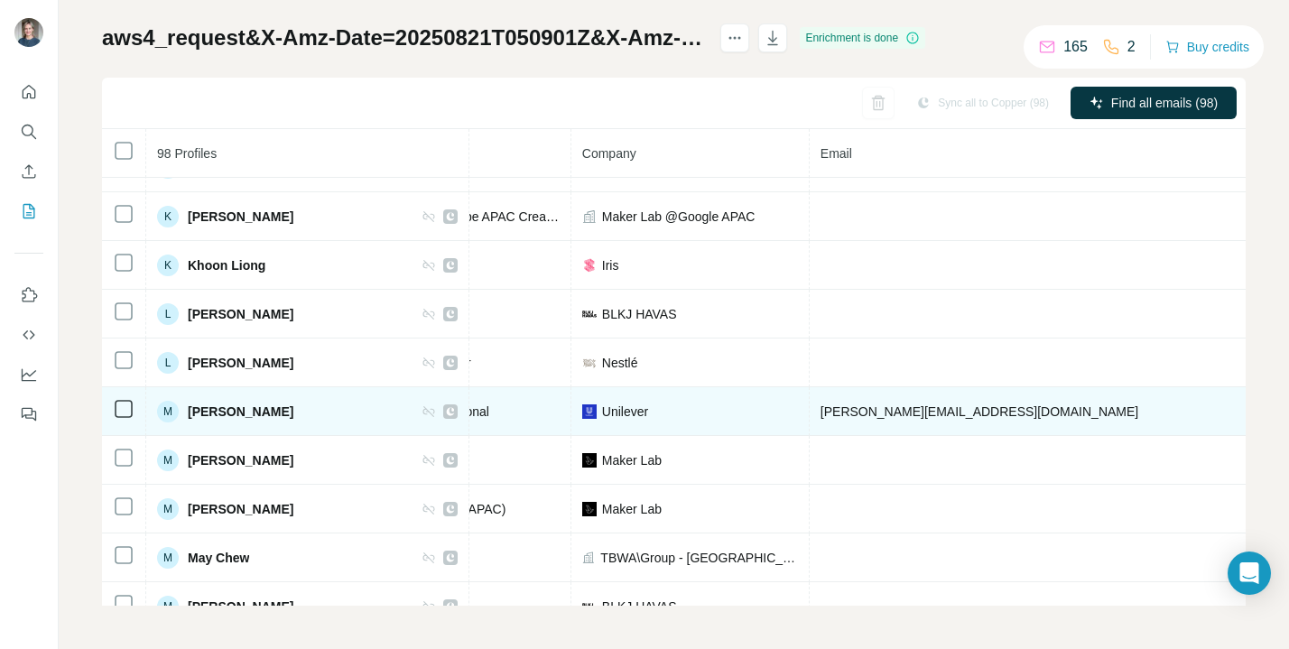
scroll to position [2621, 349]
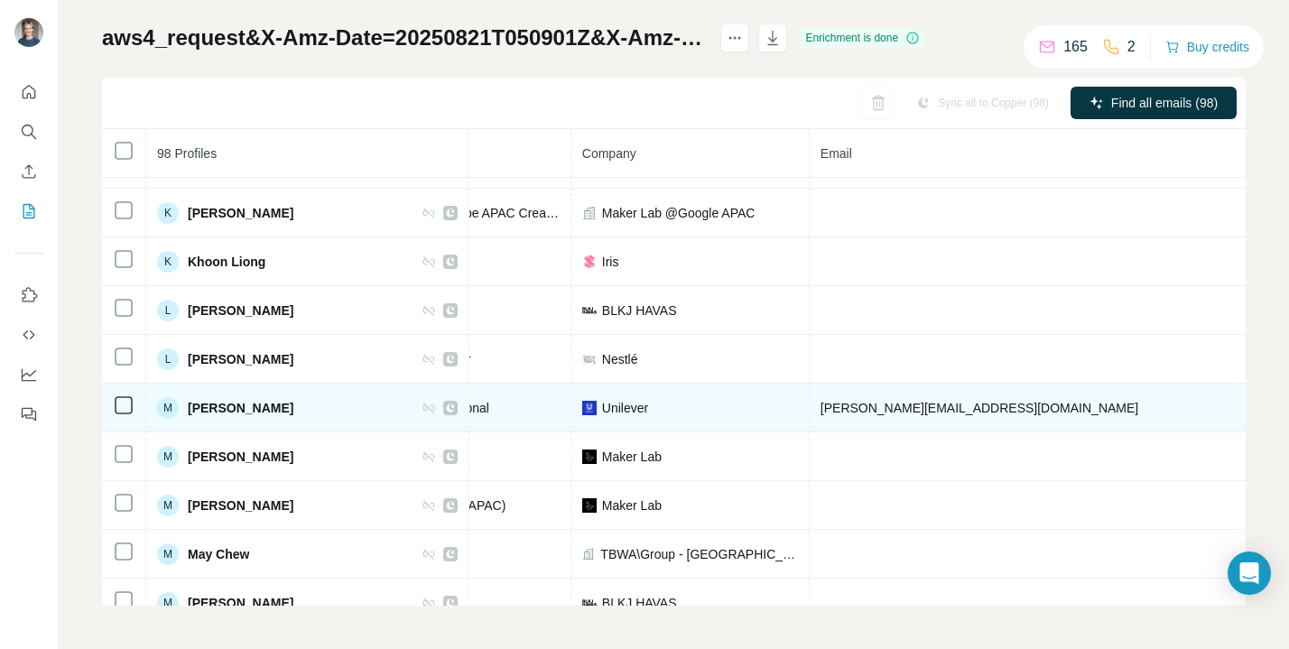
click at [832, 406] on span "[PERSON_NAME][EMAIL_ADDRESS][DOMAIN_NAME]" at bounding box center [979, 408] width 318 height 14
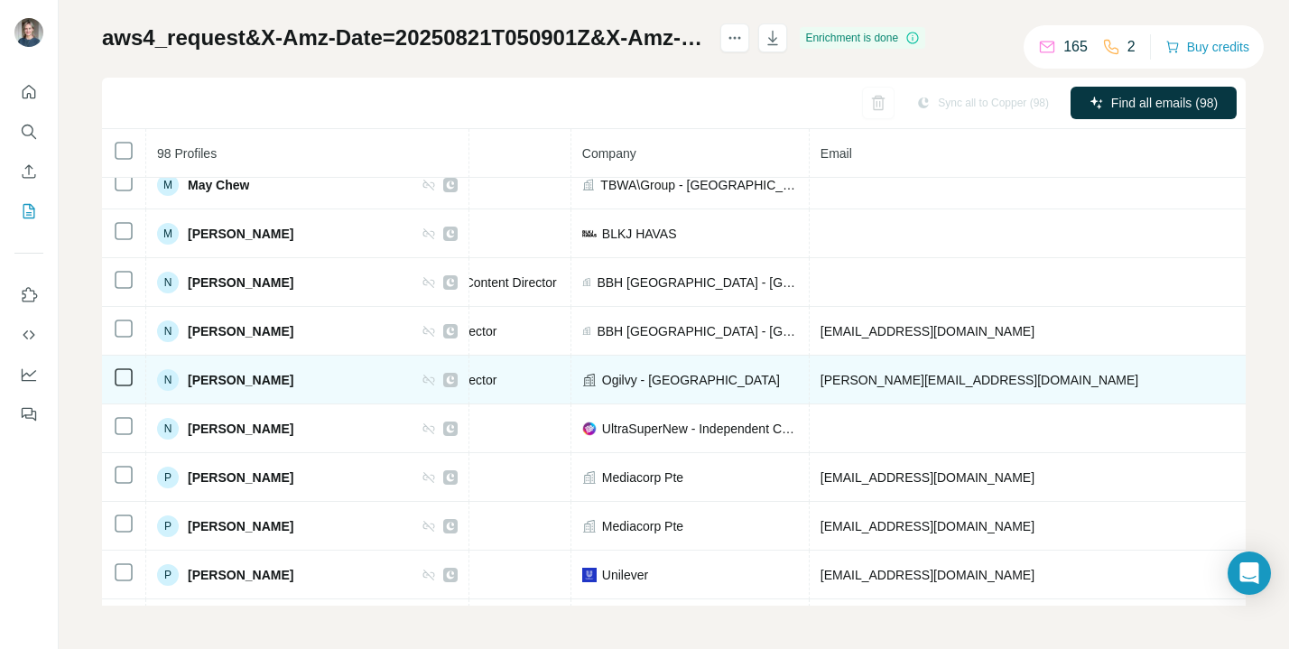
scroll to position [3003, 349]
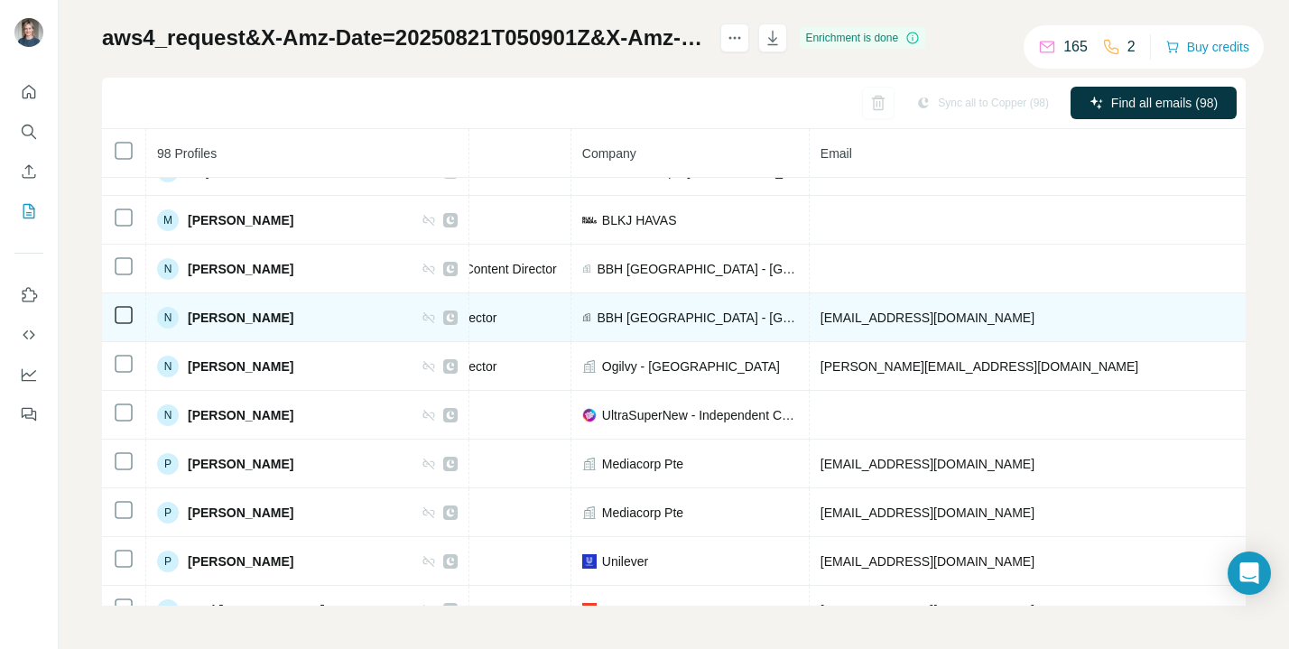
click at [820, 319] on span "[EMAIL_ADDRESS][DOMAIN_NAME]" at bounding box center [927, 317] width 214 height 14
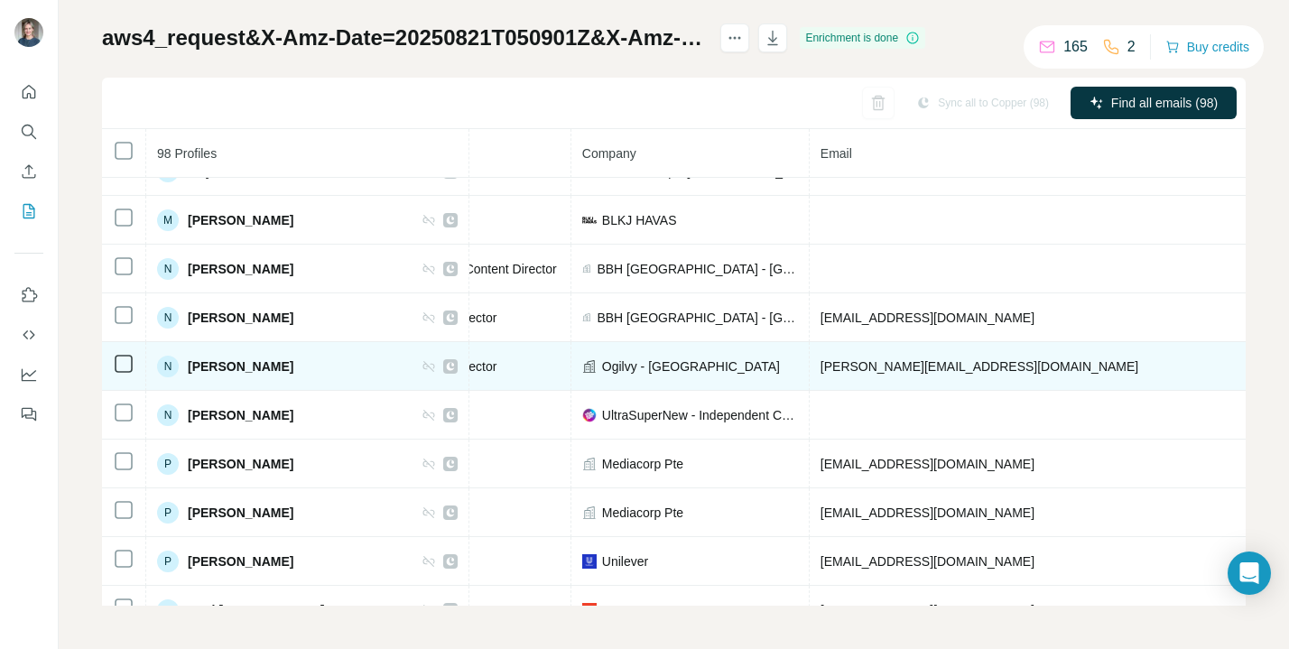
click at [820, 365] on span "[PERSON_NAME][EMAIL_ADDRESS][DOMAIN_NAME]" at bounding box center [979, 366] width 318 height 14
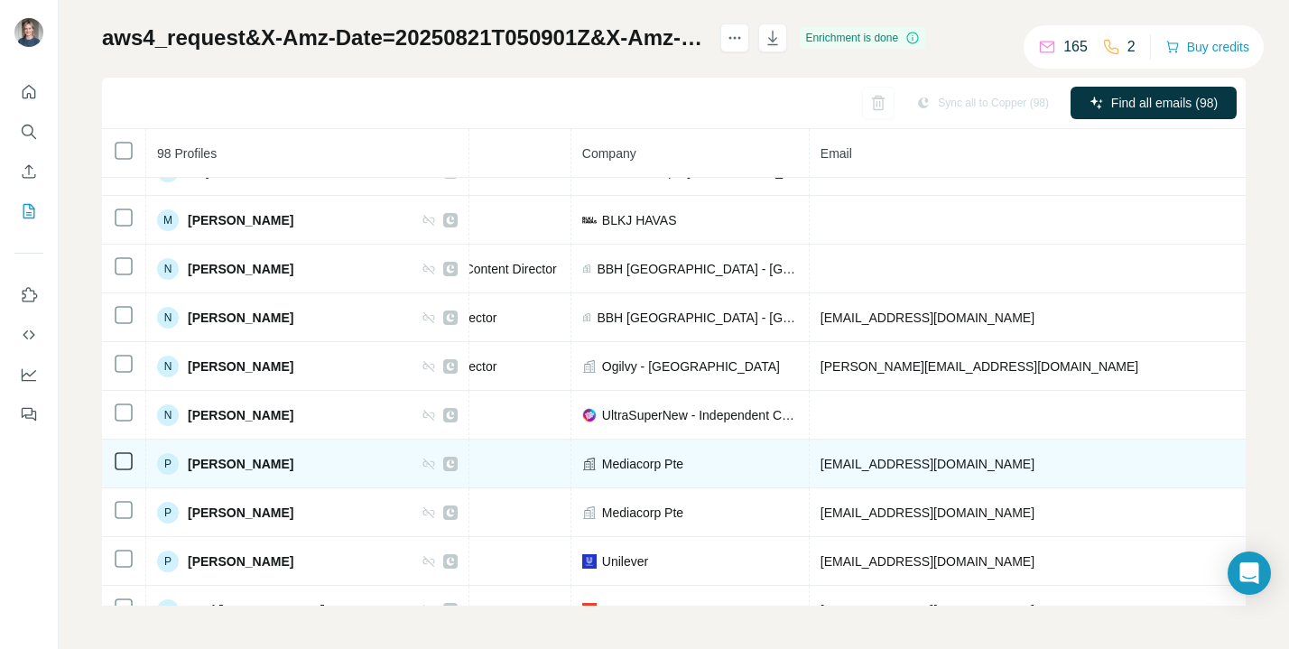
click at [837, 466] on span "[EMAIL_ADDRESS][DOMAIN_NAME]" at bounding box center [927, 464] width 214 height 14
click at [837, 465] on span "[EMAIL_ADDRESS][DOMAIN_NAME]" at bounding box center [927, 464] width 214 height 14
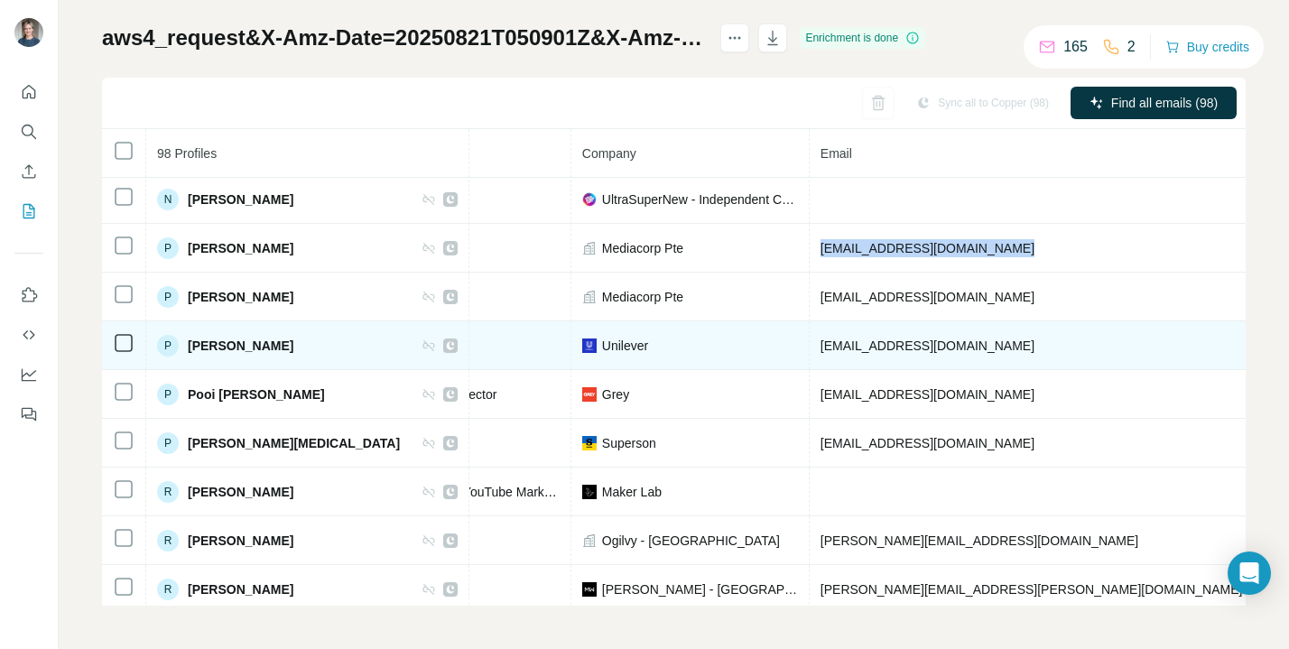
scroll to position [3220, 349]
click at [820, 345] on span "[EMAIL_ADDRESS][DOMAIN_NAME]" at bounding box center [927, 345] width 214 height 14
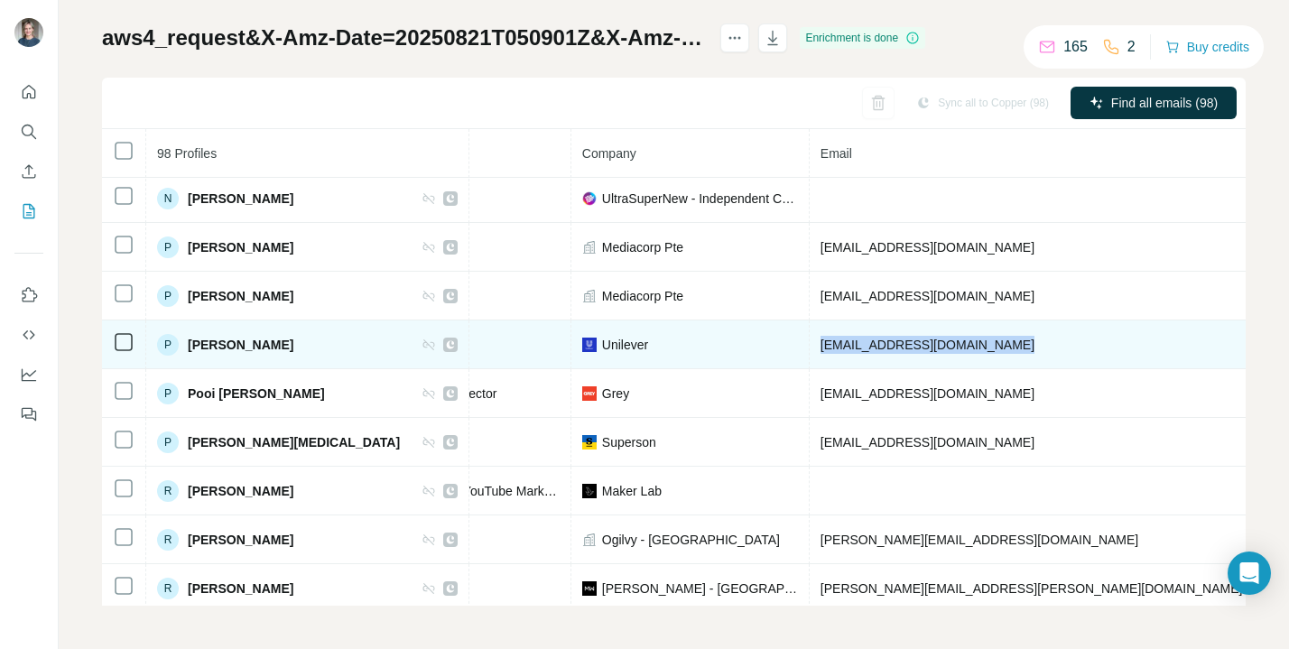
click at [820, 345] on span "[EMAIL_ADDRESS][DOMAIN_NAME]" at bounding box center [927, 345] width 214 height 14
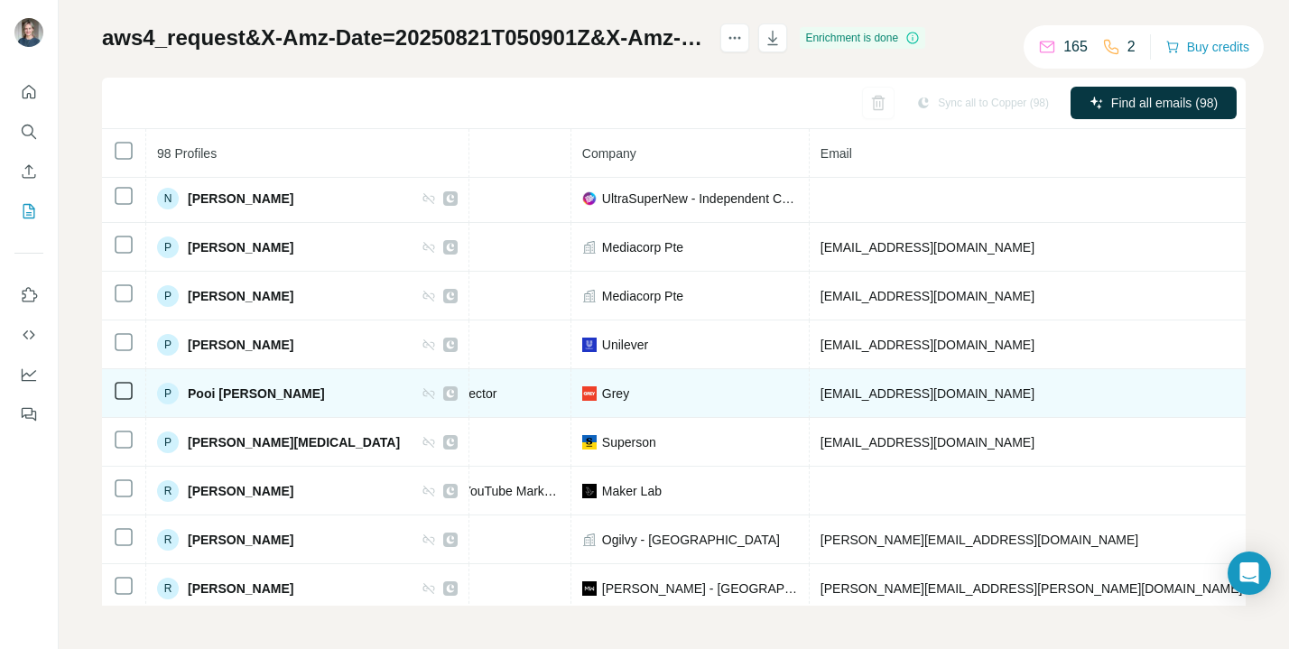
click at [837, 388] on span "[EMAIL_ADDRESS][DOMAIN_NAME]" at bounding box center [927, 393] width 214 height 14
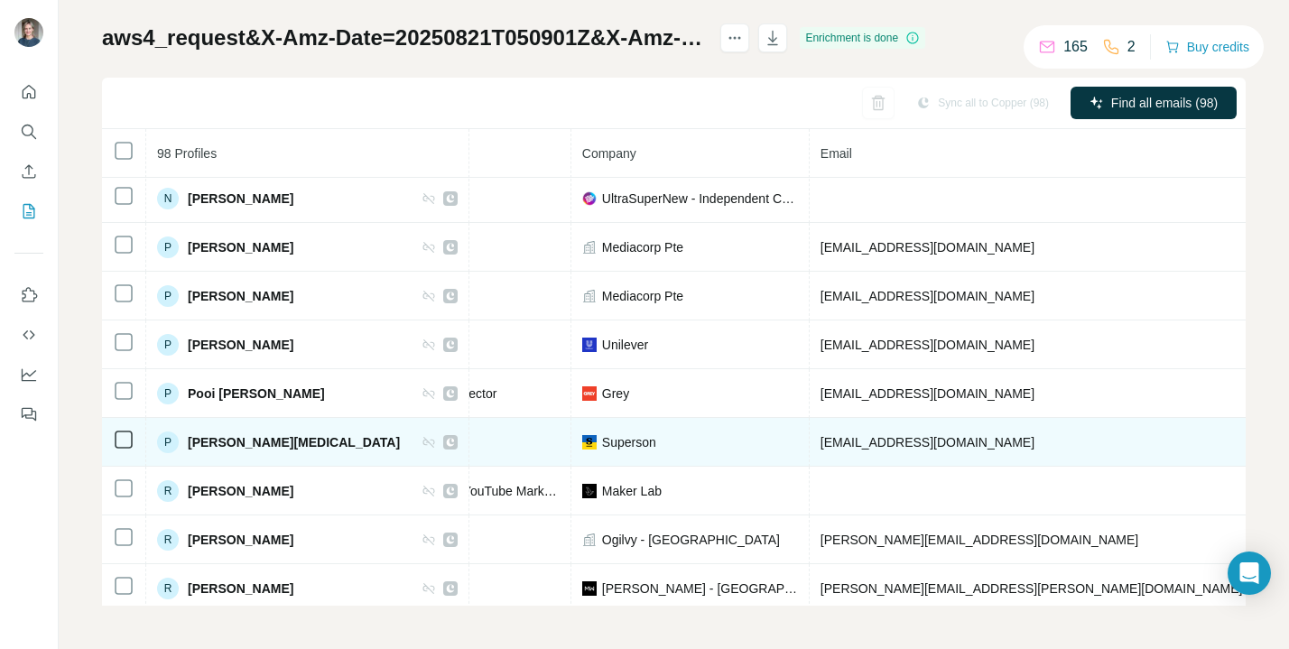
click at [825, 449] on span "[EMAIL_ADDRESS][DOMAIN_NAME]" at bounding box center [927, 442] width 214 height 14
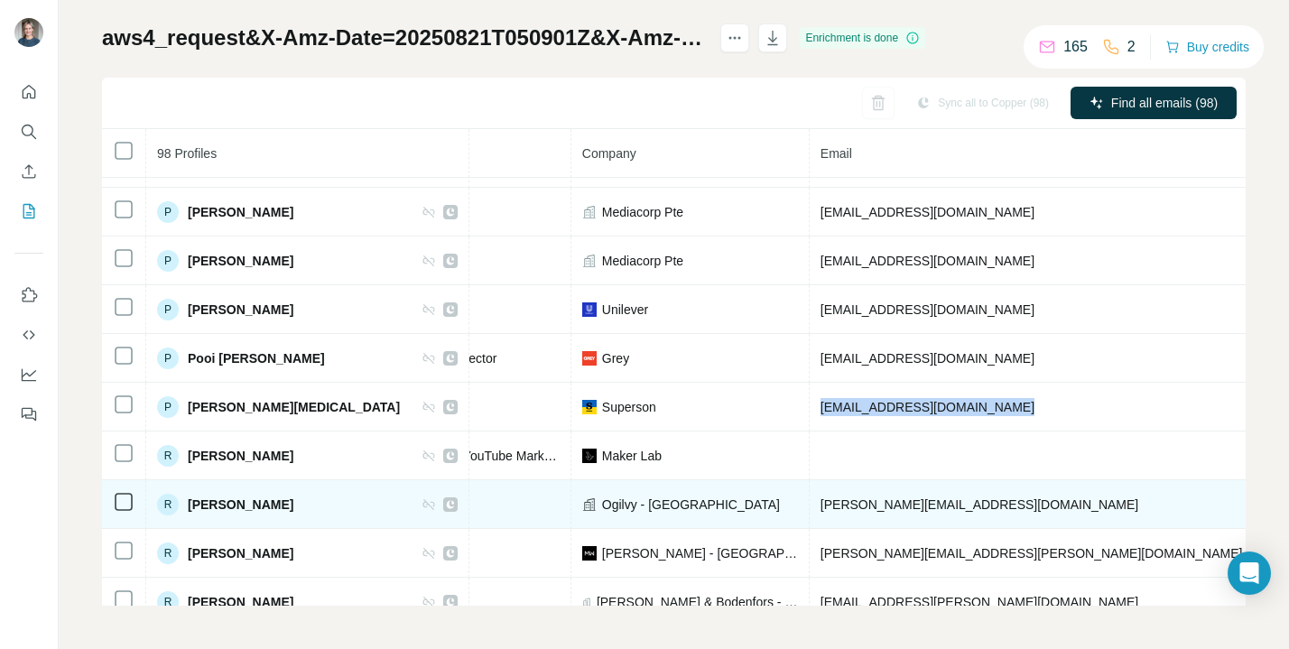
scroll to position [3264, 349]
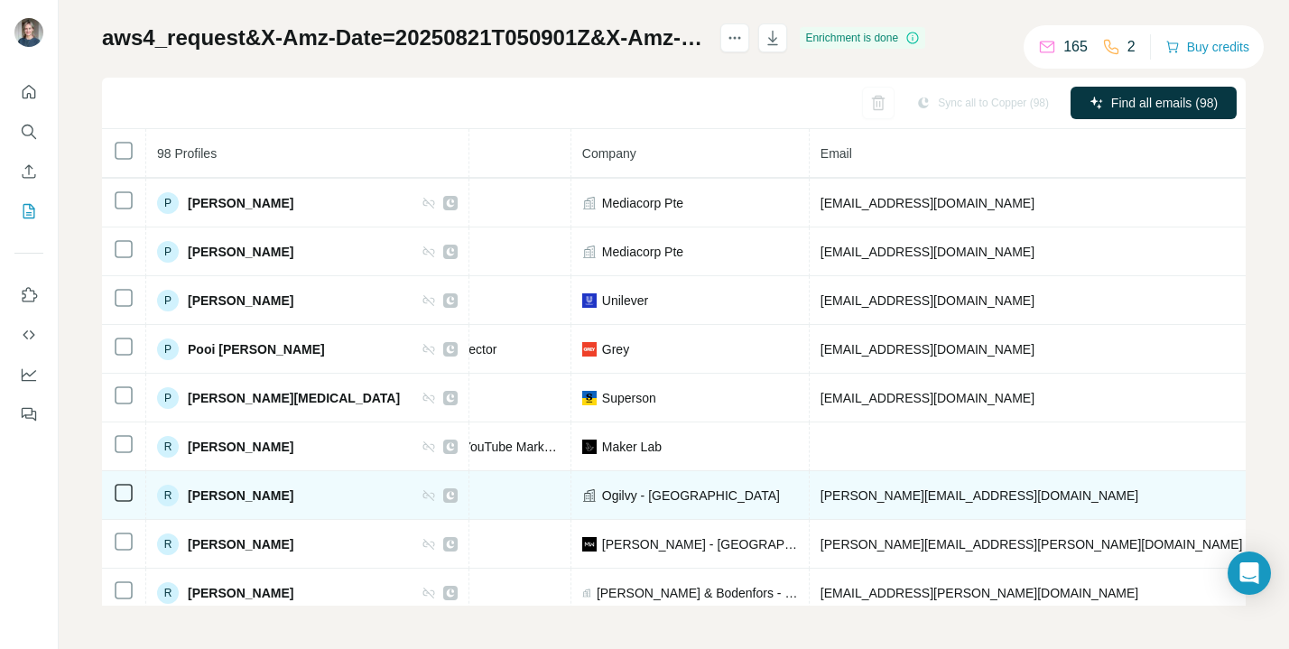
click at [859, 495] on span "[PERSON_NAME][EMAIL_ADDRESS][DOMAIN_NAME]" at bounding box center [979, 495] width 318 height 14
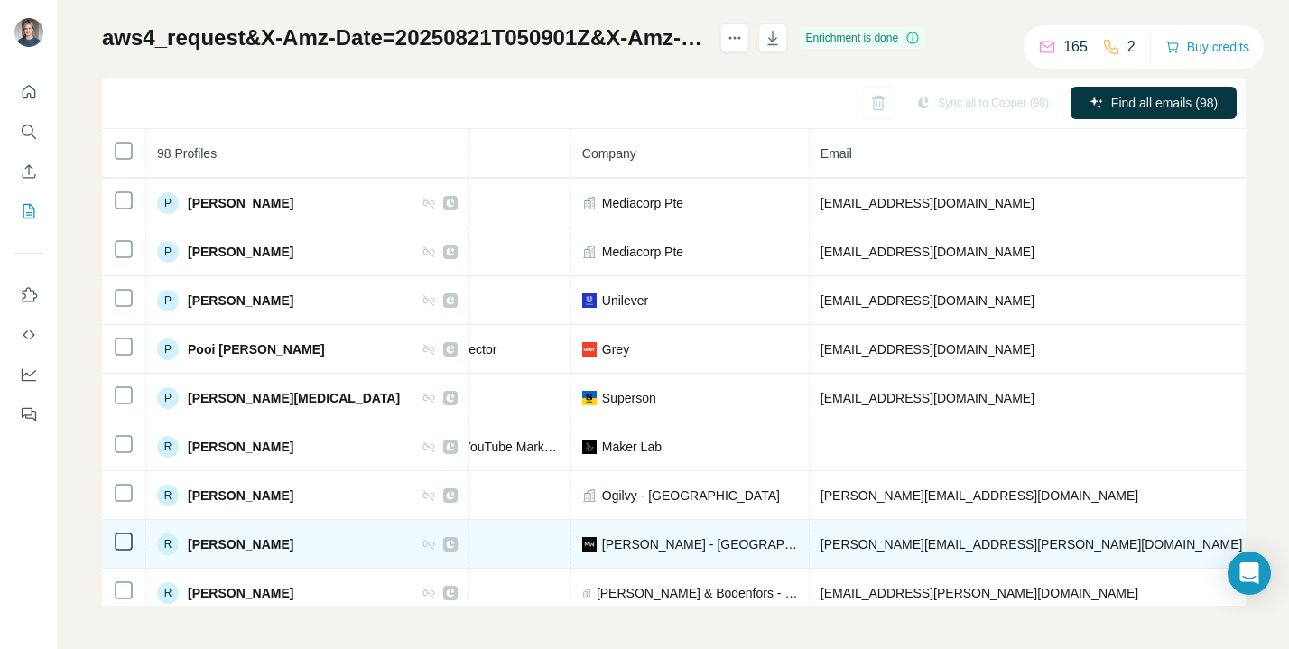
click at [846, 541] on span "[PERSON_NAME][EMAIL_ADDRESS][PERSON_NAME][DOMAIN_NAME]" at bounding box center [1031, 544] width 422 height 14
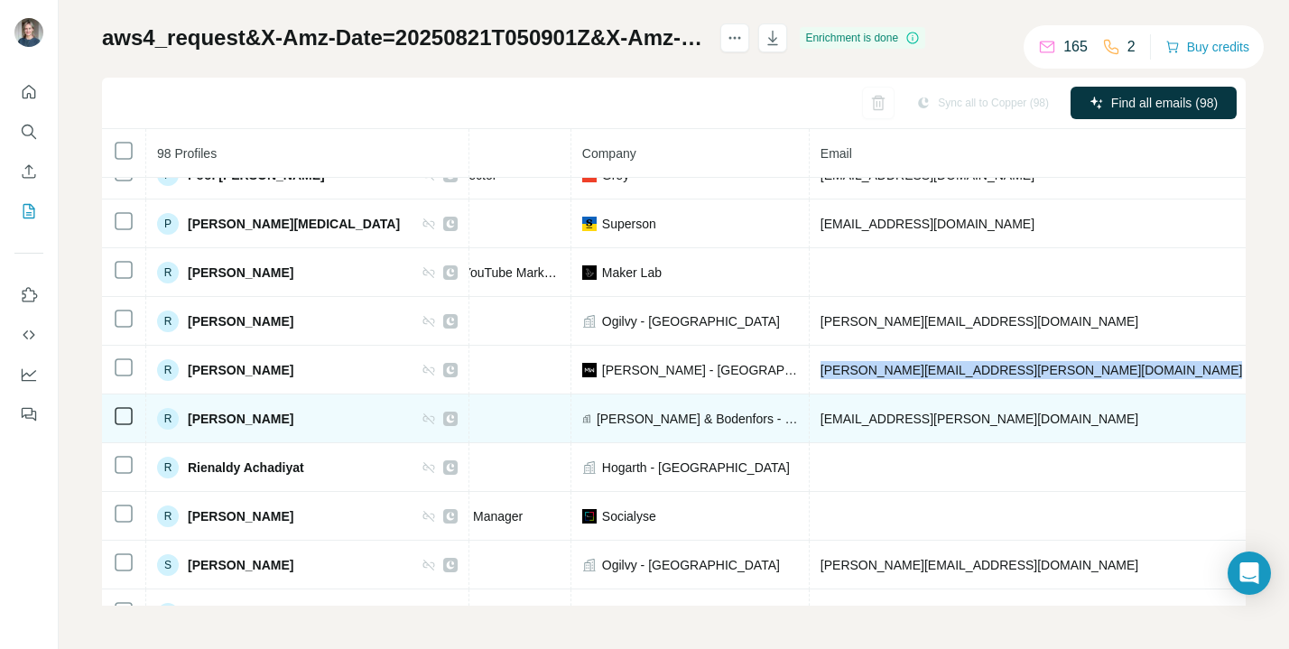
scroll to position [3471, 349]
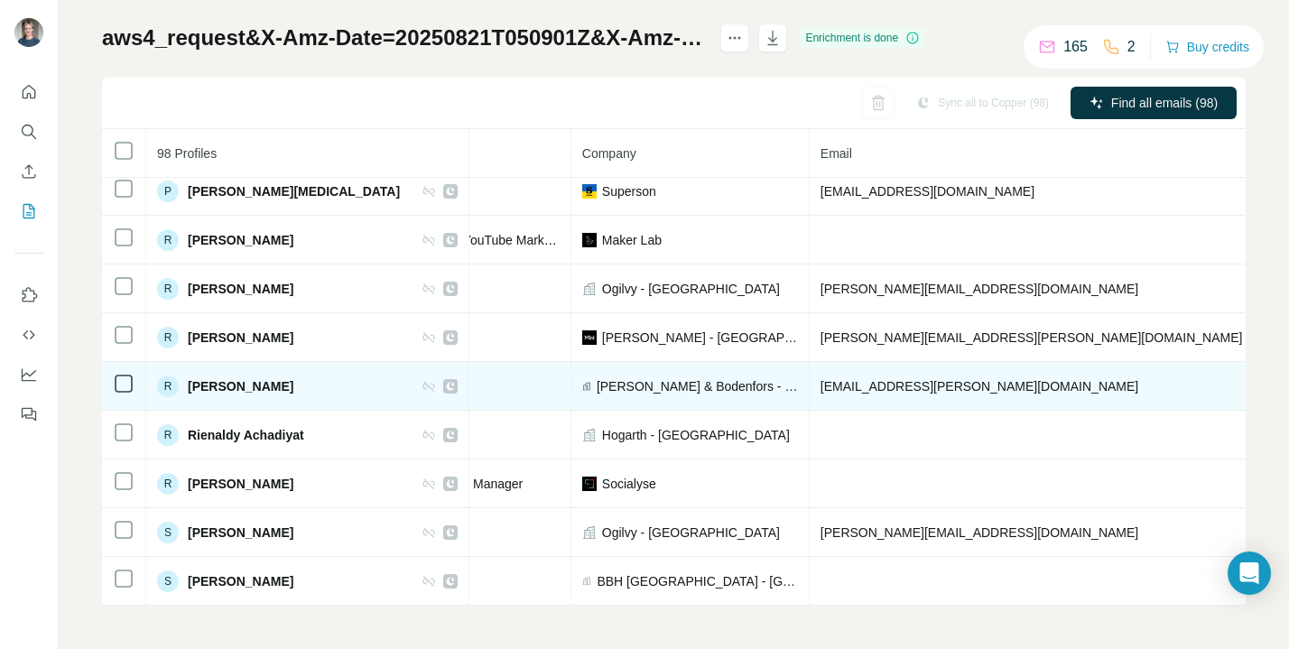
click at [828, 384] on span "[EMAIL_ADDRESS][PERSON_NAME][DOMAIN_NAME]" at bounding box center [979, 386] width 318 height 14
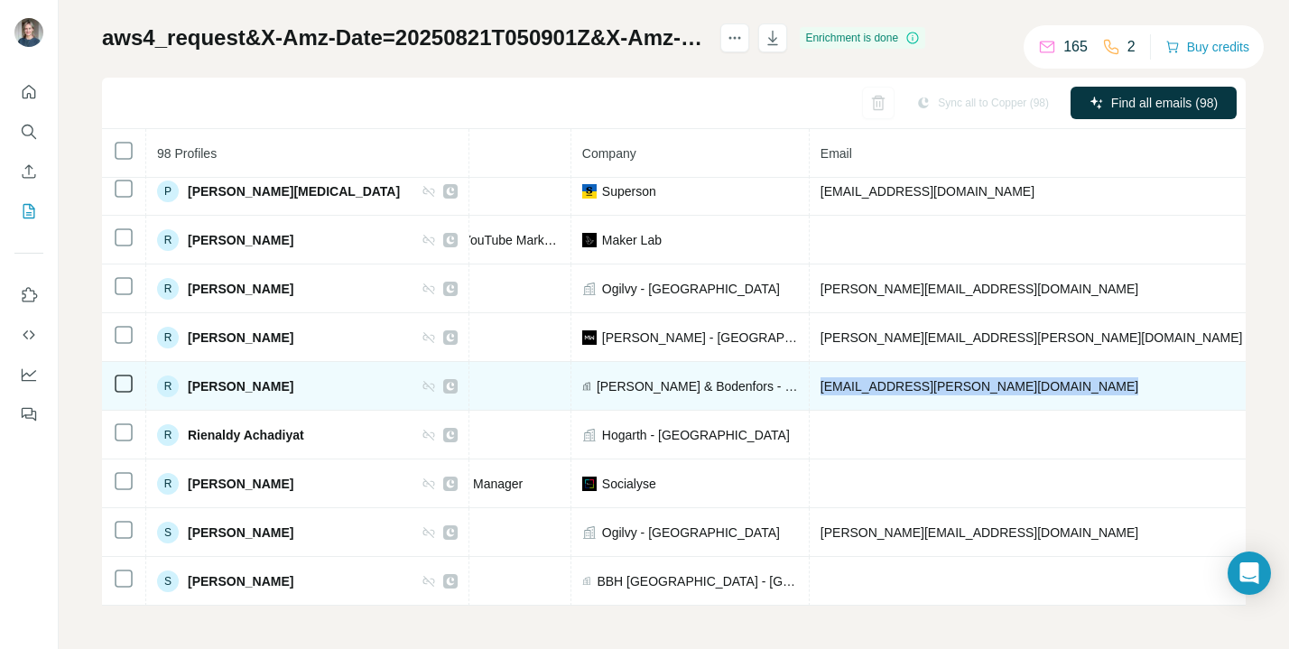
click at [828, 384] on span "[EMAIL_ADDRESS][PERSON_NAME][DOMAIN_NAME]" at bounding box center [979, 386] width 318 height 14
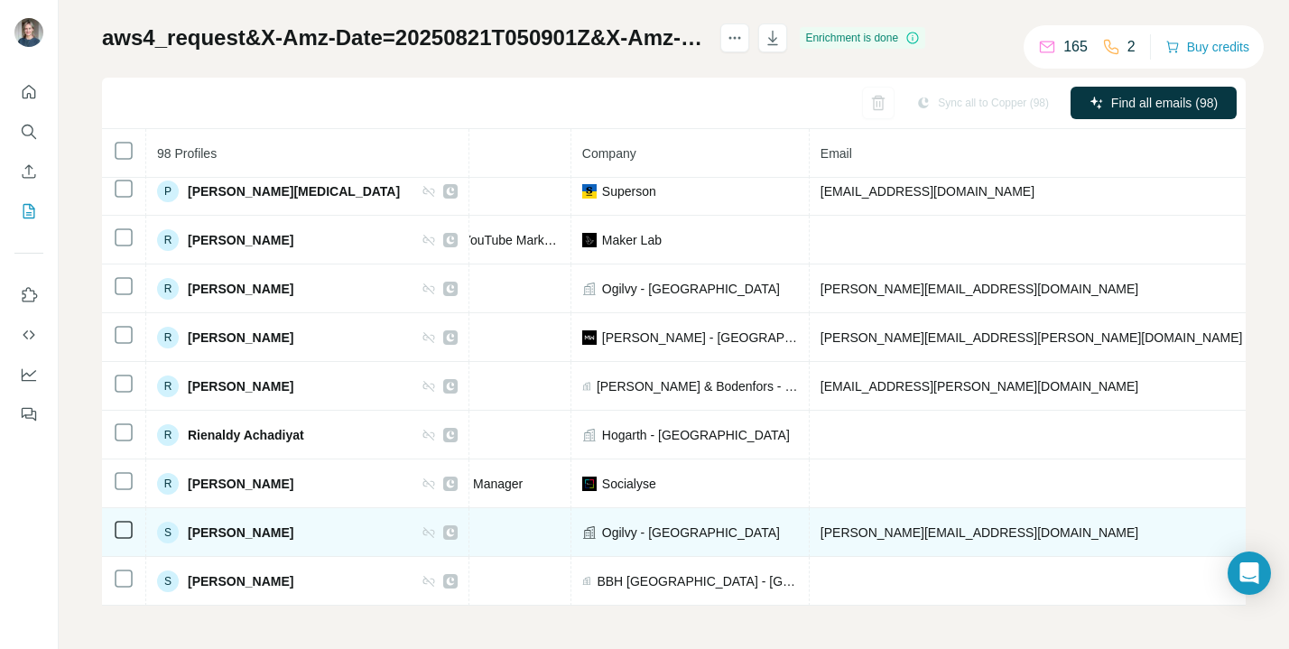
click at [820, 536] on span "[PERSON_NAME][EMAIL_ADDRESS][DOMAIN_NAME]" at bounding box center [979, 532] width 318 height 14
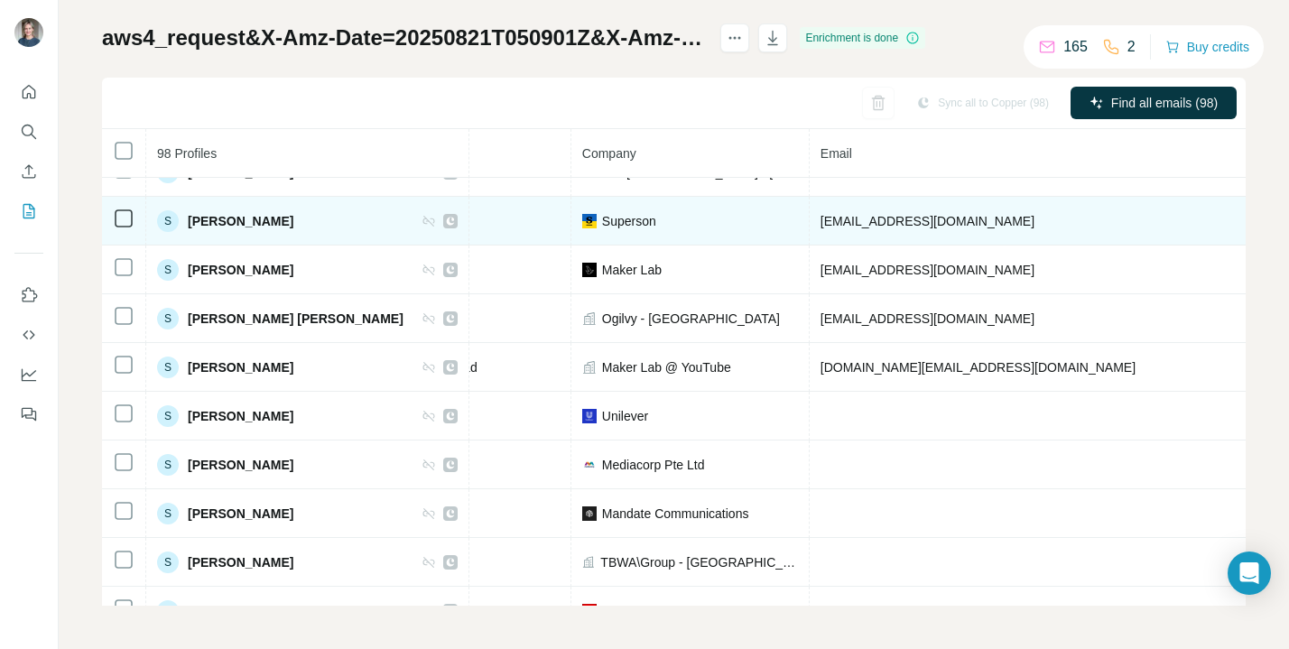
scroll to position [3880, 349]
click at [820, 218] on span "[EMAIL_ADDRESS][DOMAIN_NAME]" at bounding box center [927, 220] width 214 height 14
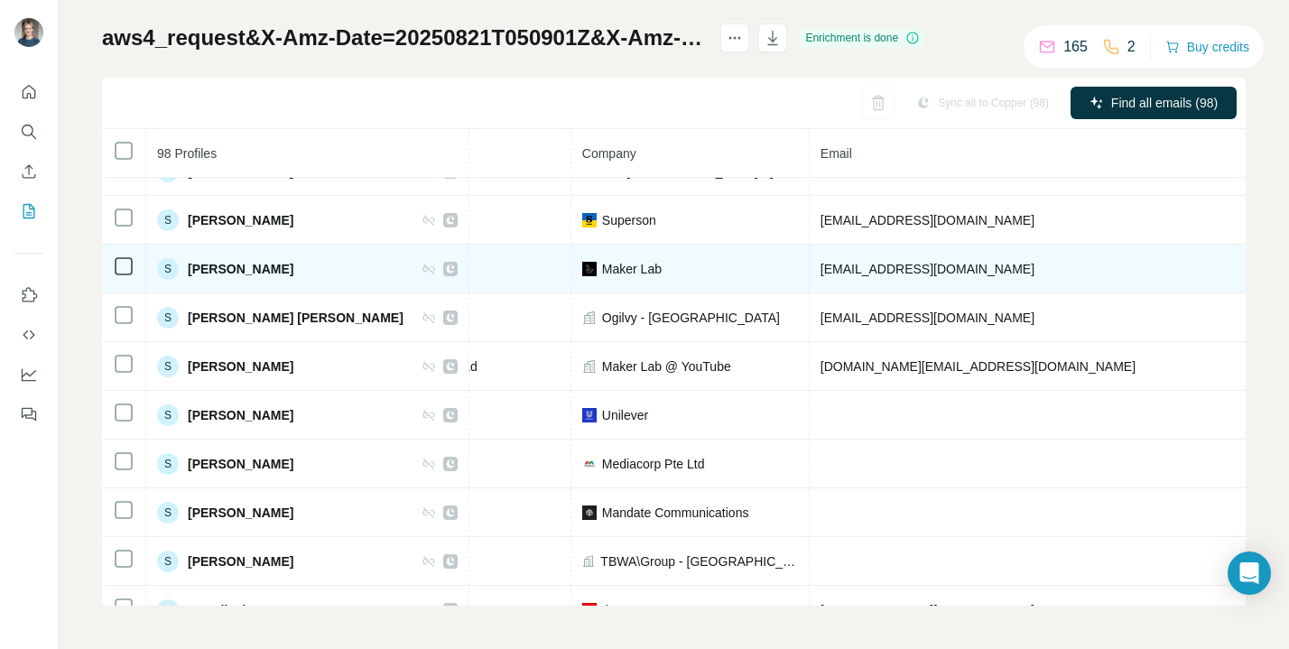
click at [820, 270] on span "[EMAIL_ADDRESS][DOMAIN_NAME]" at bounding box center [927, 269] width 214 height 14
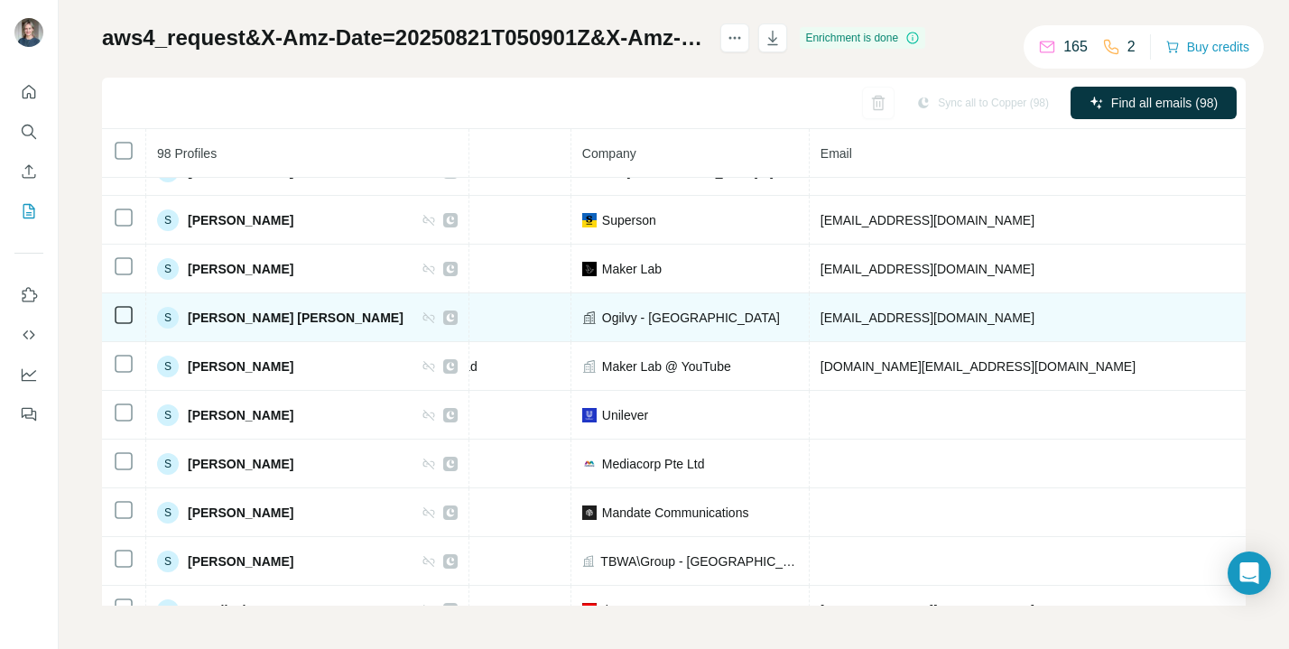
click at [830, 315] on span "[EMAIL_ADDRESS][DOMAIN_NAME]" at bounding box center [927, 317] width 214 height 14
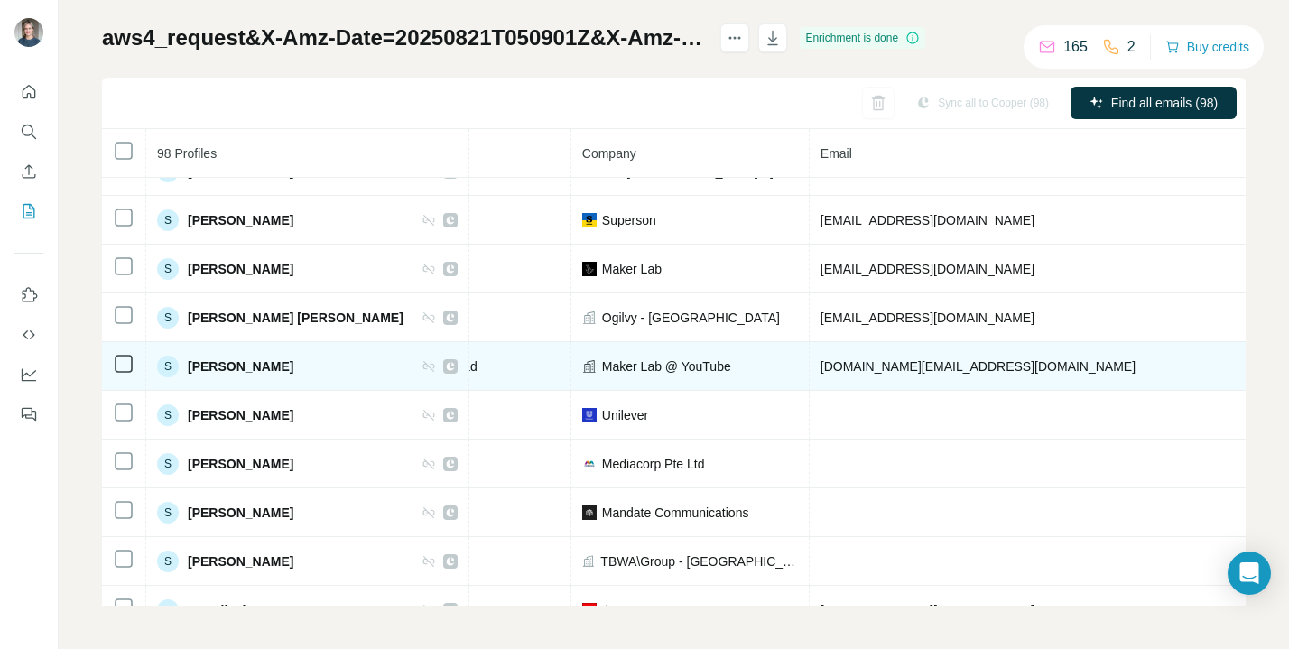
click at [844, 362] on span "[DOMAIN_NAME][EMAIL_ADDRESS][DOMAIN_NAME]" at bounding box center [977, 366] width 315 height 14
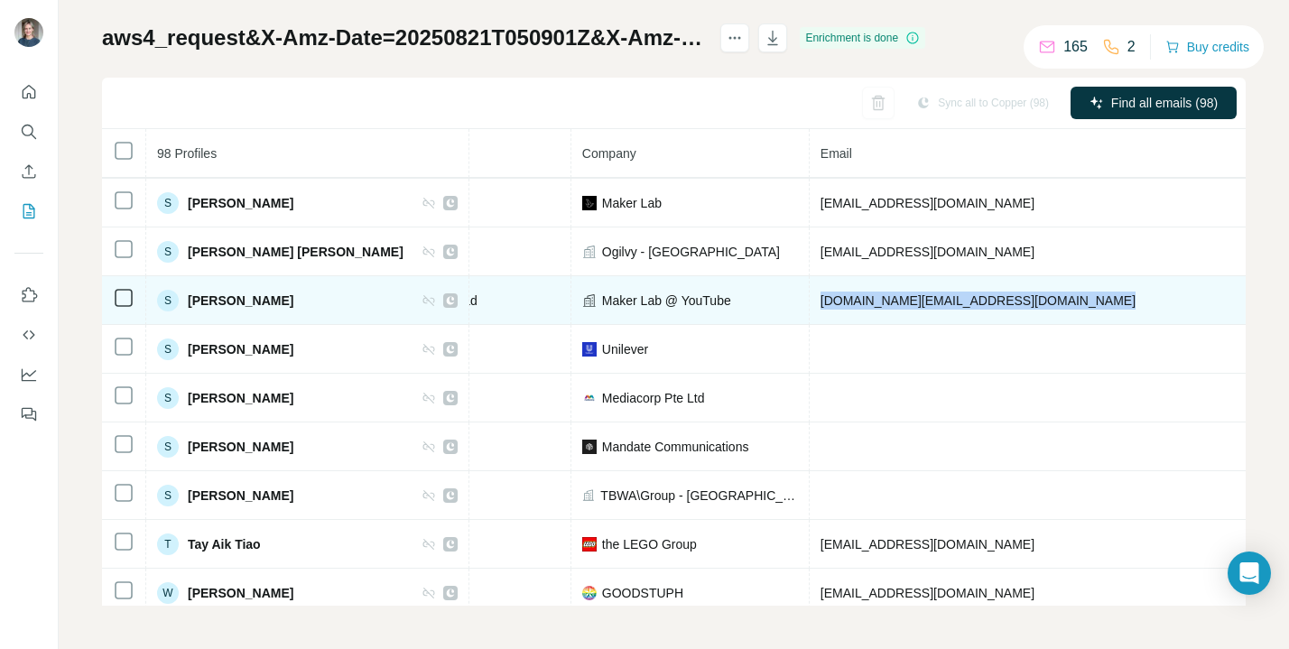
scroll to position [3958, 349]
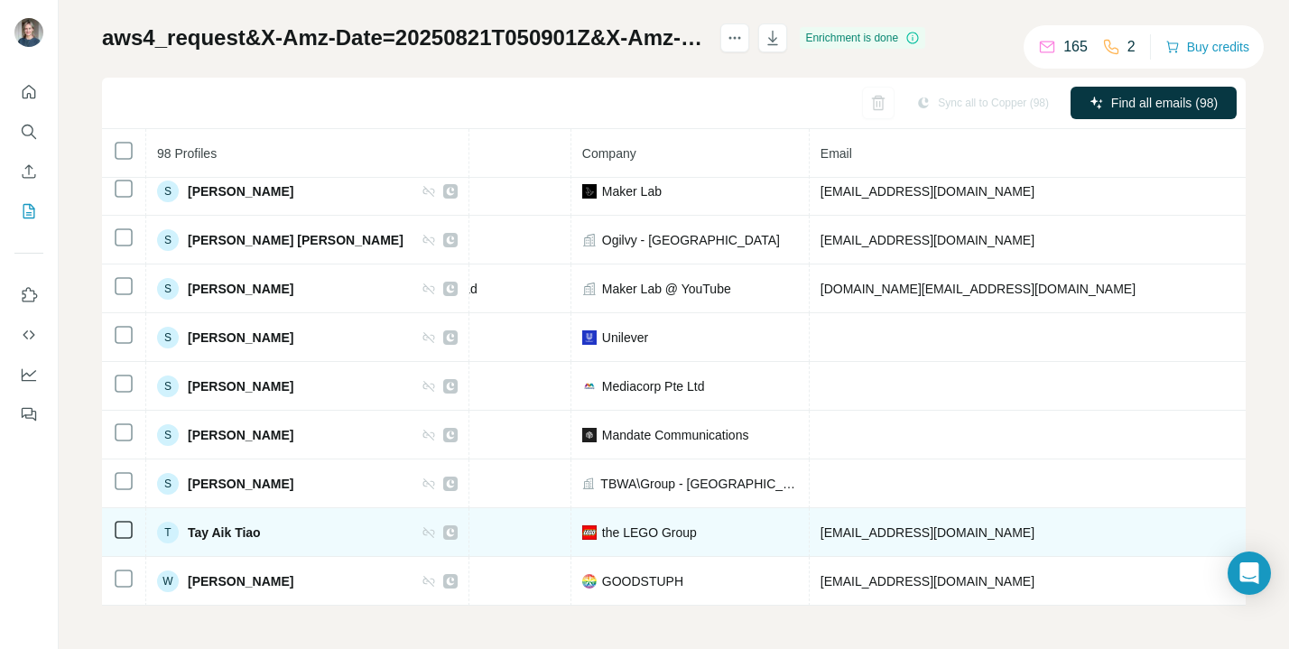
click at [820, 534] on span "[EMAIL_ADDRESS][DOMAIN_NAME]" at bounding box center [927, 532] width 214 height 14
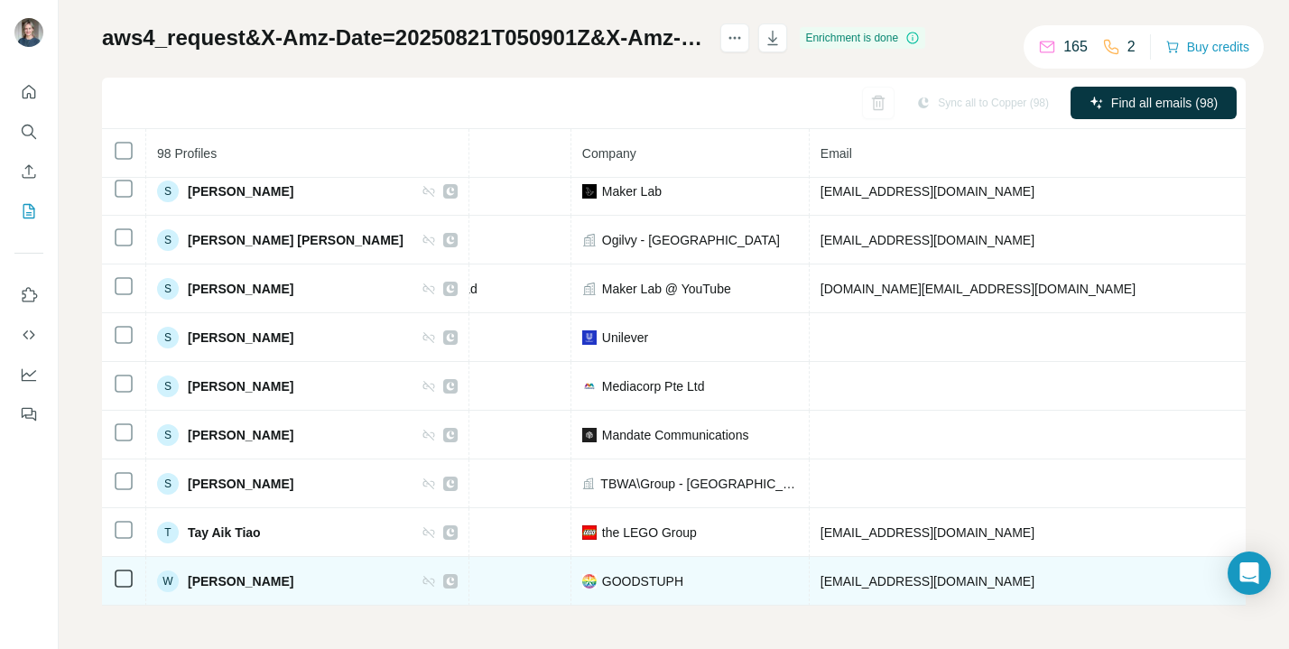
click at [843, 577] on span "[EMAIL_ADDRESS][DOMAIN_NAME]" at bounding box center [927, 581] width 214 height 14
